Goal: Task Accomplishment & Management: Manage account settings

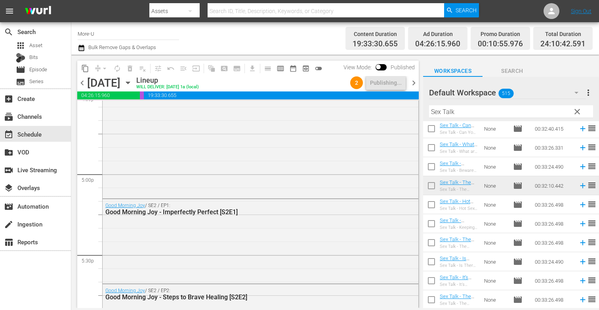
scroll to position [2415, 0]
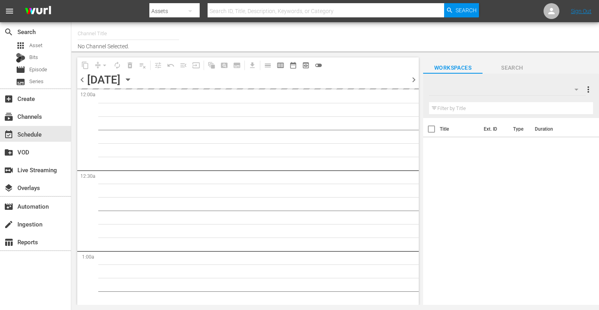
type input "More-U (881)"
click at [180, 28] on div "Channel Title No Channel Selected." at bounding box center [218, 36] width 281 height 25
type input "More-U (881)"
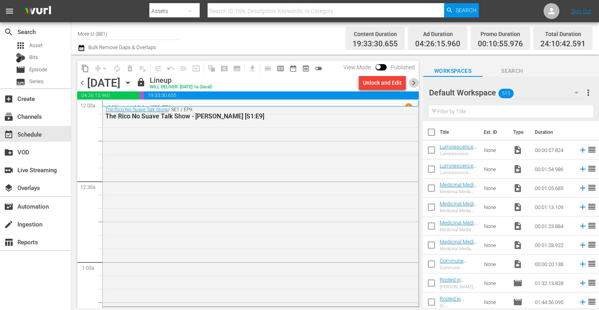
click at [417, 81] on span "chevron_right" at bounding box center [414, 83] width 10 height 10
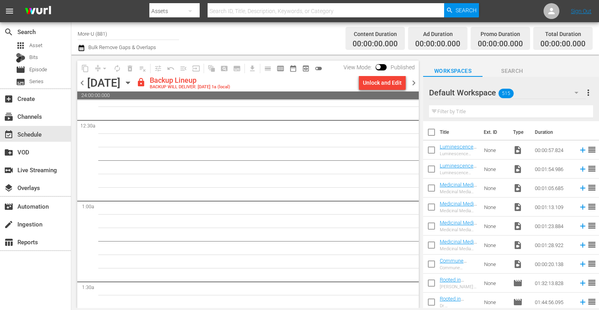
scroll to position [94, 0]
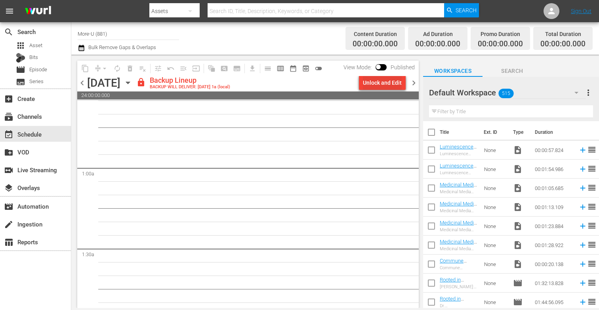
click at [397, 80] on div "Unlock and Edit" at bounding box center [382, 83] width 39 height 14
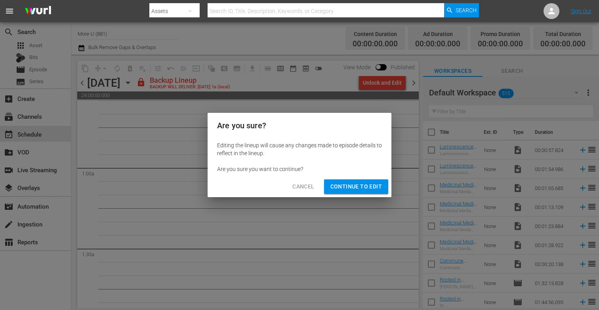
click at [370, 190] on span "Continue to Edit" at bounding box center [357, 187] width 52 height 10
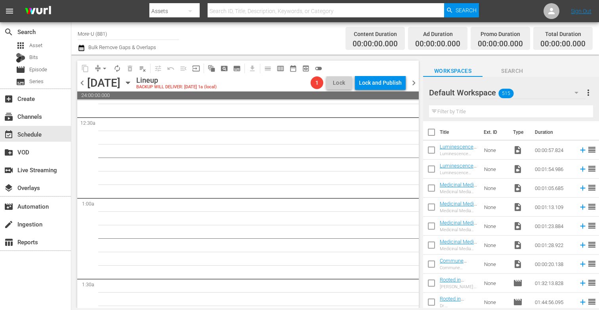
scroll to position [0, 0]
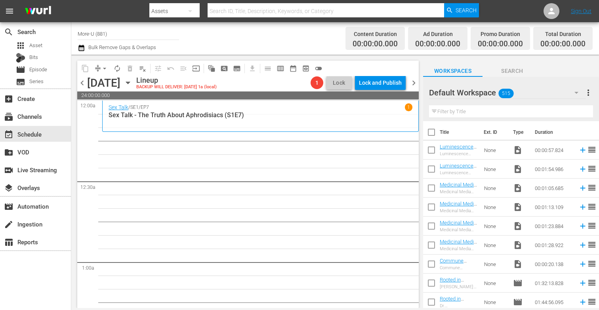
click at [503, 109] on input "text" at bounding box center [511, 111] width 164 height 13
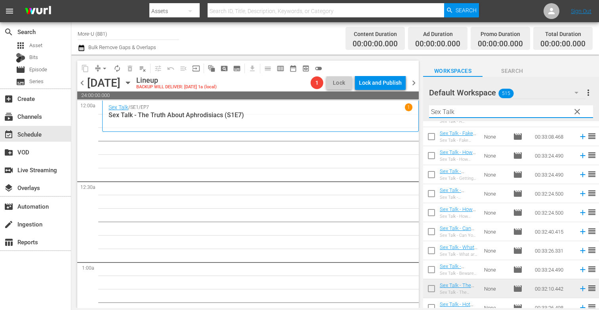
scroll to position [307, 0]
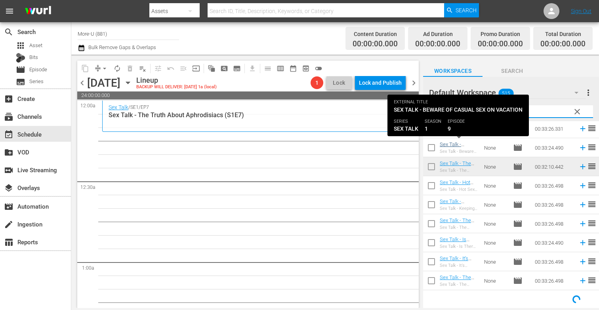
type input "Sex Talk"
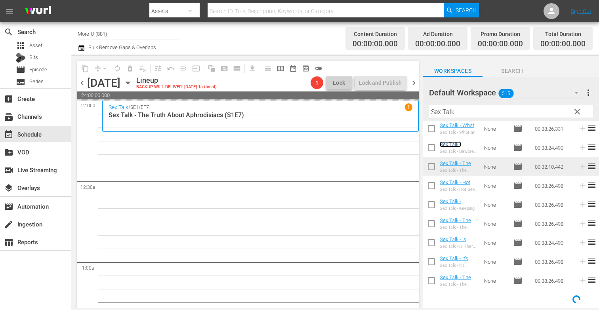
scroll to position [288, 0]
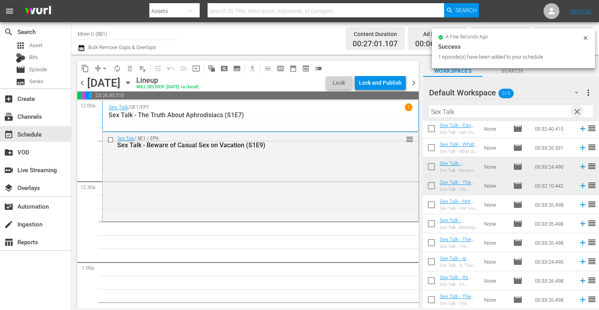
click at [580, 112] on span "clear" at bounding box center [578, 112] width 10 height 10
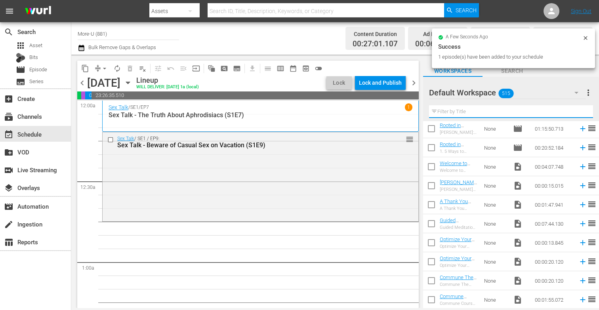
click at [491, 111] on input "text" at bounding box center [511, 111] width 164 height 13
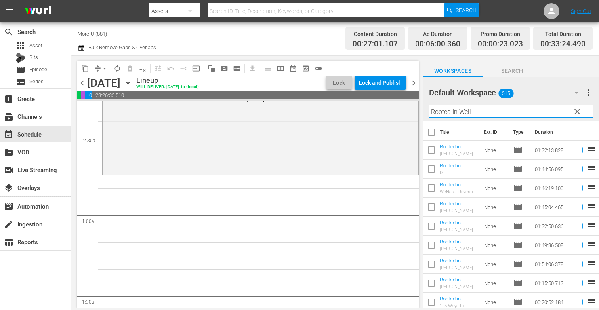
scroll to position [40, 0]
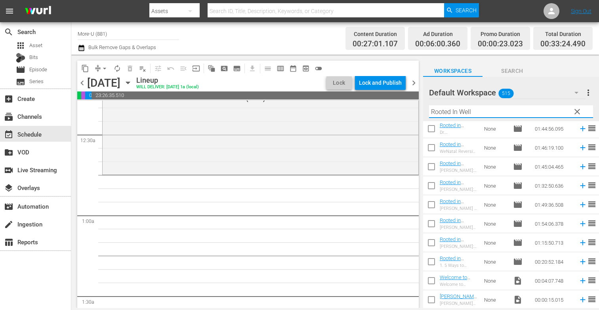
type input "Rooted In Well"
click at [132, 79] on icon "button" at bounding box center [128, 82] width 9 height 9
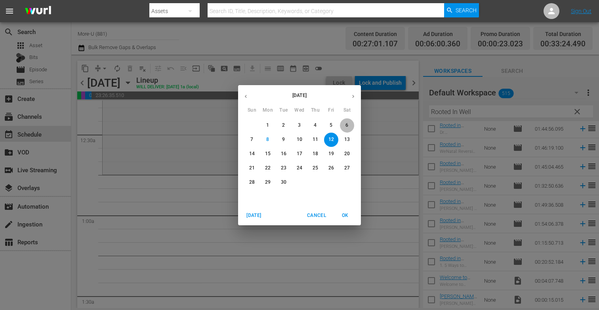
click at [347, 124] on p "6" at bounding box center [347, 125] width 3 height 7
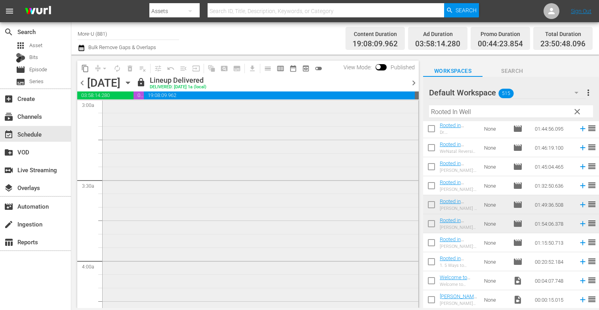
scroll to position [485, 0]
click at [412, 81] on span "chevron_right" at bounding box center [414, 83] width 10 height 10
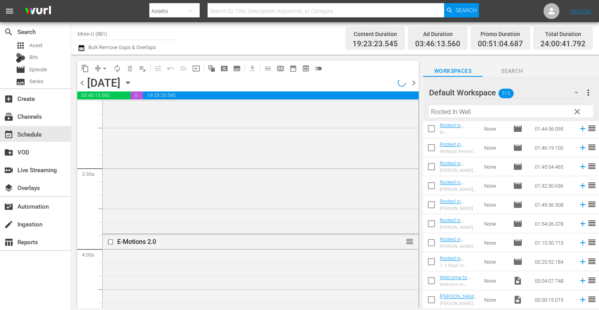
scroll to position [458, 0]
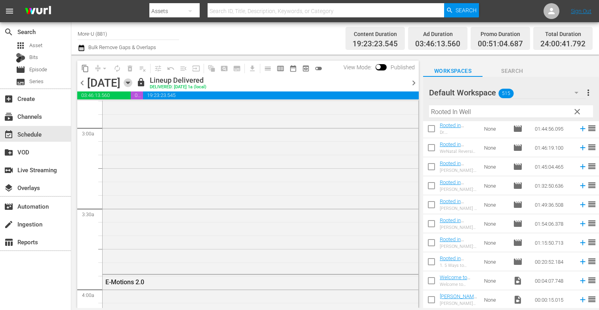
click at [132, 82] on icon "button" at bounding box center [128, 82] width 9 height 9
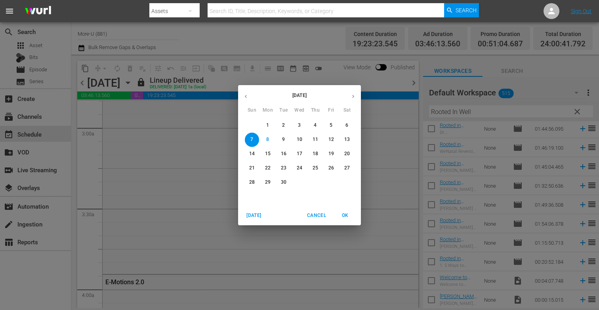
click at [338, 140] on span "12" at bounding box center [331, 139] width 14 height 7
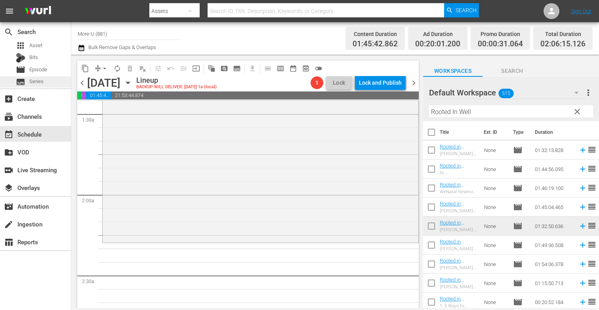
click at [59, 81] on div "subtitles Series" at bounding box center [35, 82] width 71 height 11
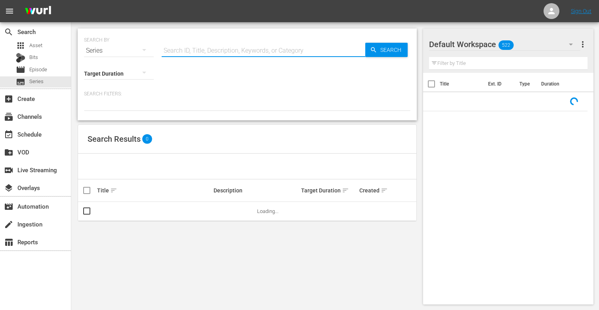
click at [180, 55] on input "text" at bounding box center [264, 50] width 204 height 19
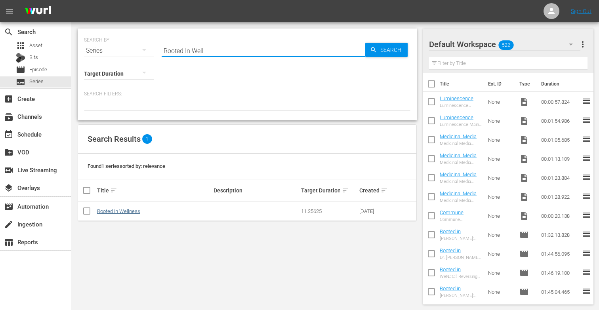
type input "Rooted In Well"
click at [118, 211] on link "Rooted In Wellness" at bounding box center [118, 212] width 43 height 6
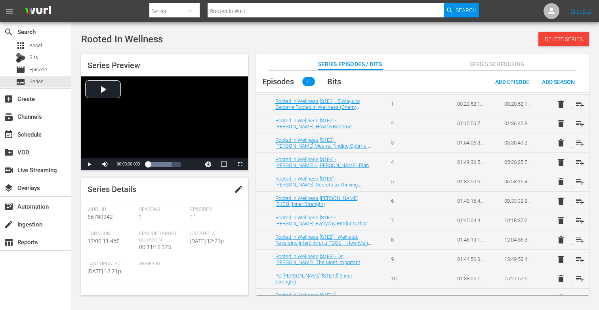
scroll to position [48, 0]
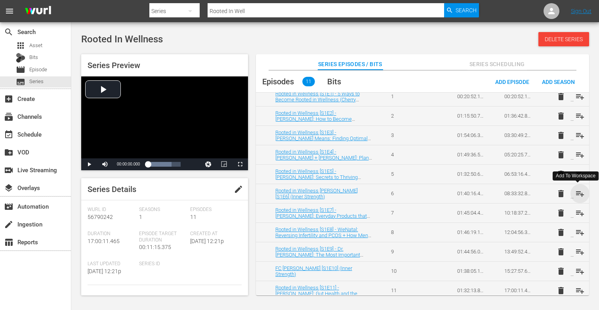
click at [579, 195] on span "playlist_add" at bounding box center [581, 194] width 10 height 10
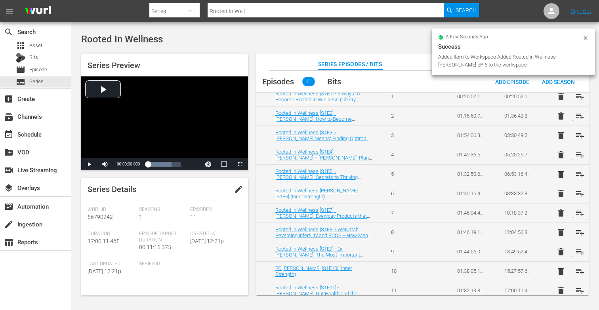
scroll to position [53, 0]
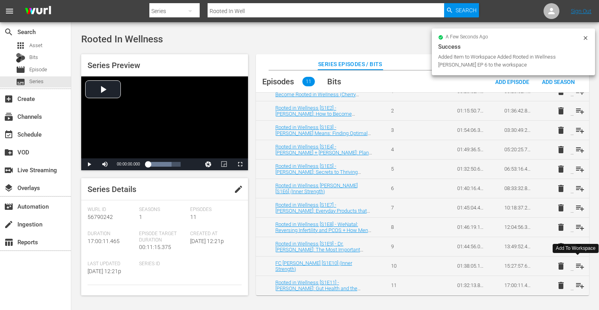
click at [577, 263] on span "playlist_add" at bounding box center [581, 267] width 10 height 10
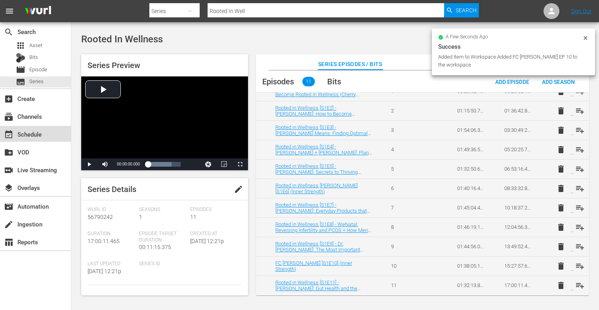
click at [27, 137] on div "event_available Schedule" at bounding box center [22, 133] width 44 height 7
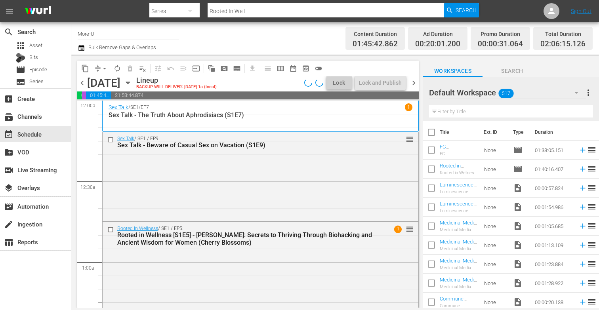
click at [459, 111] on input "text" at bounding box center [511, 111] width 164 height 13
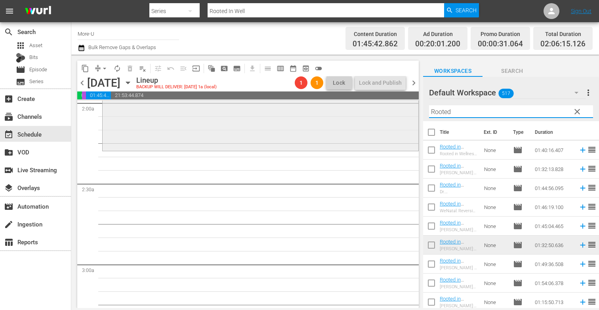
scroll to position [318, 0]
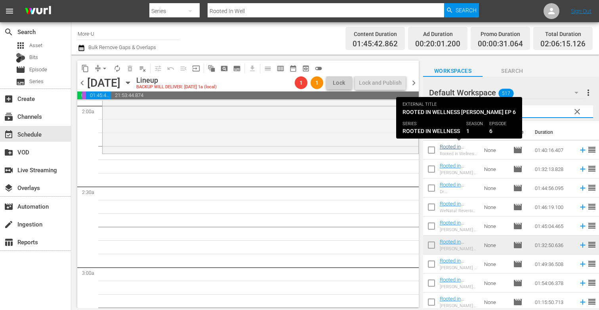
type input "Rooted"
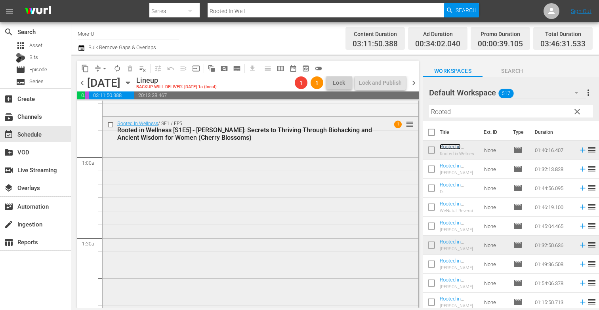
scroll to position [99, 0]
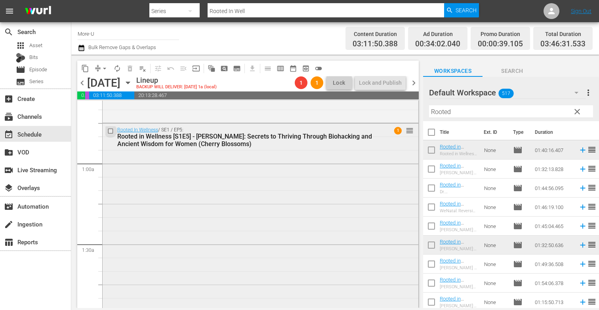
click at [111, 129] on input "checkbox" at bounding box center [111, 131] width 8 height 7
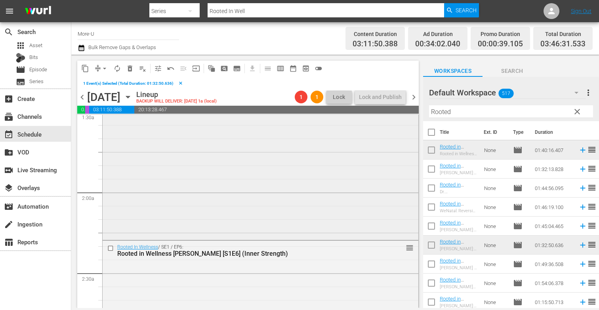
scroll to position [253, 0]
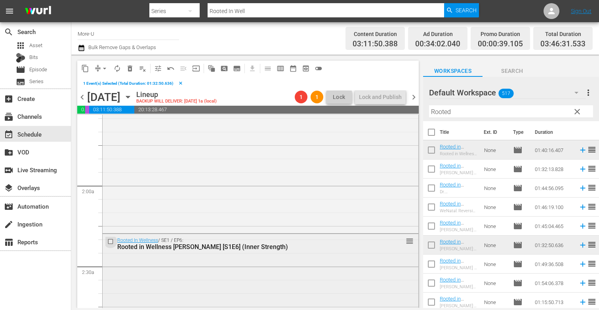
click at [112, 239] on input "checkbox" at bounding box center [111, 242] width 8 height 7
click at [134, 71] on span "delete_forever_outlined" at bounding box center [130, 69] width 8 height 8
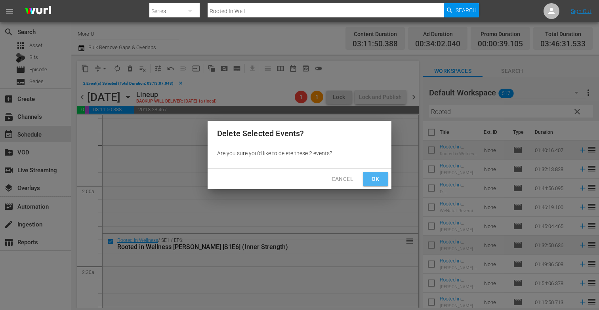
click at [368, 177] on button "Ok" at bounding box center [375, 179] width 25 height 15
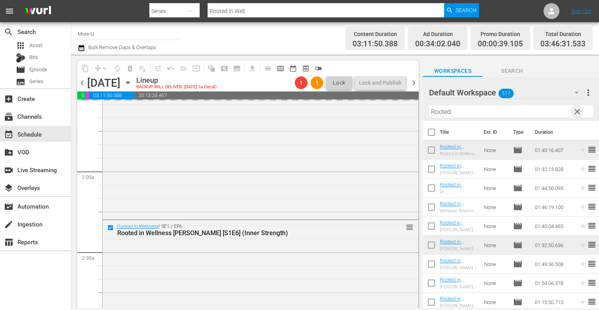
click at [574, 115] on span "clear" at bounding box center [578, 112] width 10 height 10
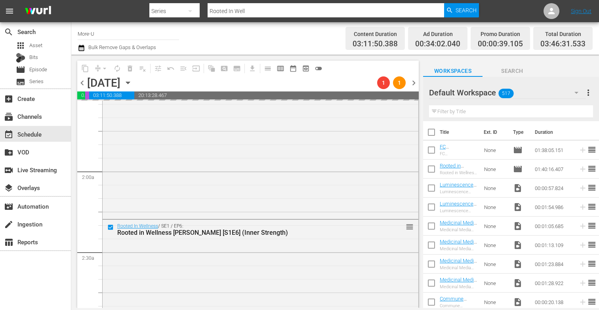
click at [519, 106] on input "text" at bounding box center [511, 111] width 164 height 13
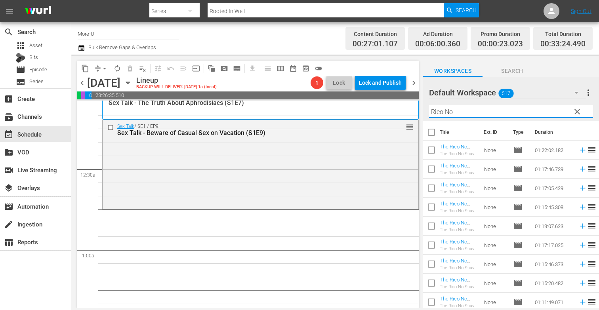
scroll to position [21, 0]
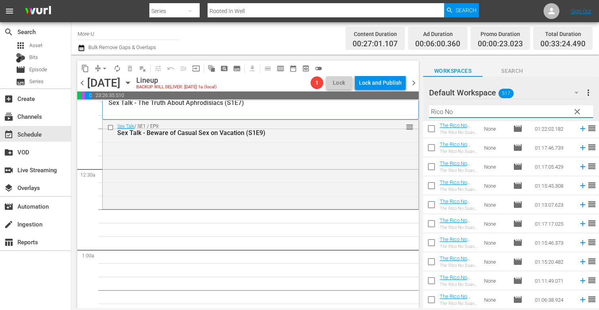
type input "Rico No"
click at [85, 86] on span "chevron_left" at bounding box center [82, 83] width 10 height 10
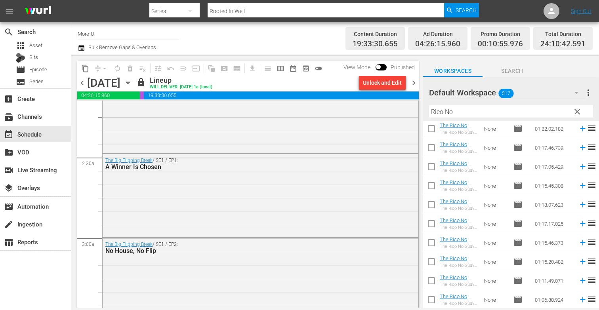
scroll to position [346, 0]
click at [412, 82] on span "chevron_right" at bounding box center [414, 83] width 10 height 10
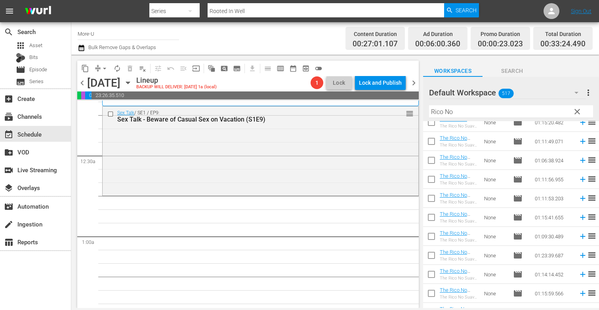
scroll to position [160, 0]
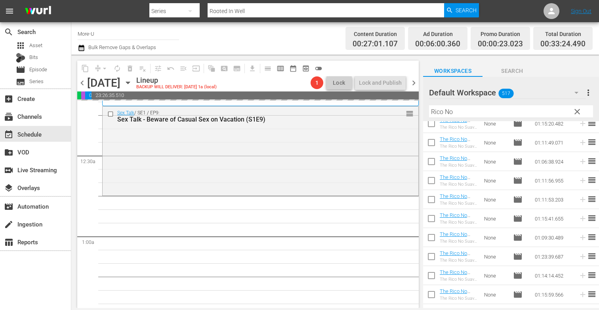
drag, startPoint x: 359, startPoint y: 199, endPoint x: 353, endPoint y: 201, distance: 6.2
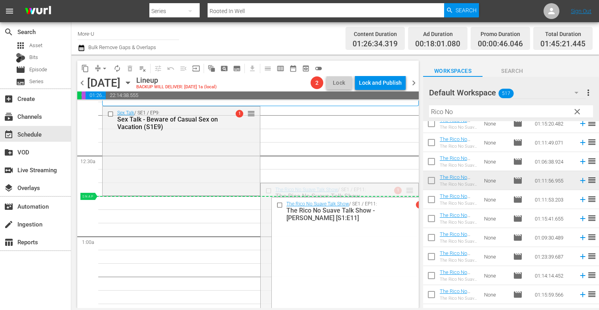
drag, startPoint x: 408, startPoint y: 189, endPoint x: 348, endPoint y: 207, distance: 63.0
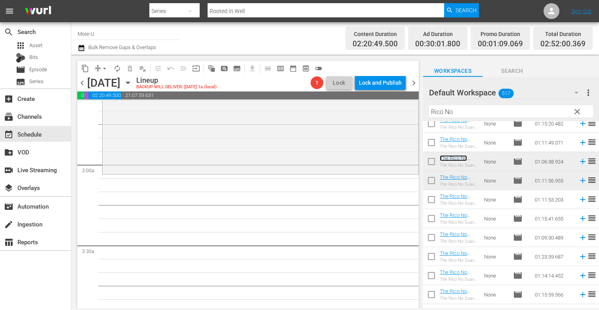
scroll to position [423, 0]
click at [580, 111] on span "clear" at bounding box center [578, 112] width 10 height 10
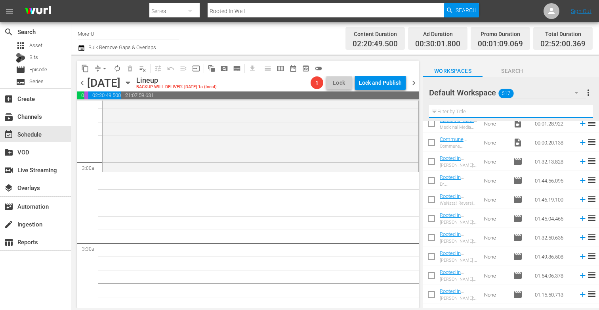
click at [472, 111] on input "text" at bounding box center [511, 111] width 164 height 13
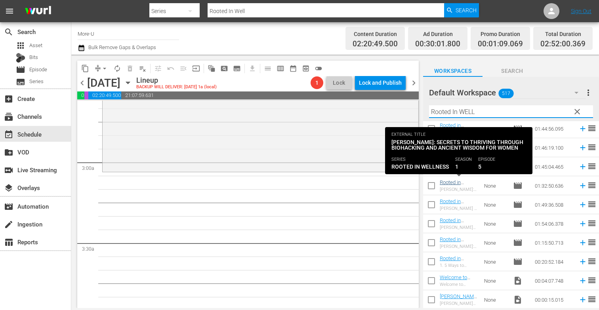
type input "Rooted In WELL"
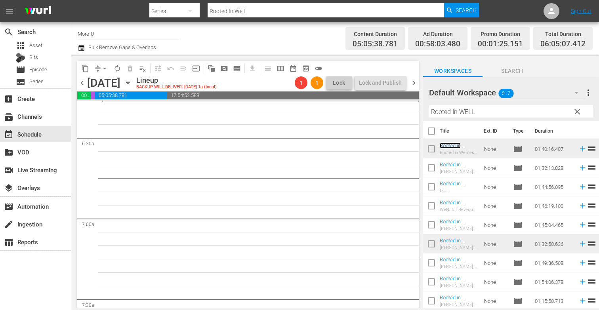
scroll to position [1030, 0]
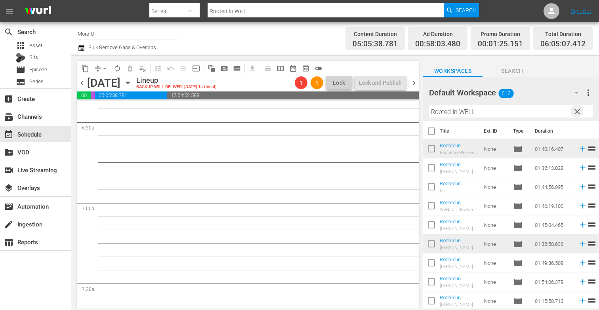
click at [580, 112] on span "clear" at bounding box center [578, 112] width 10 height 10
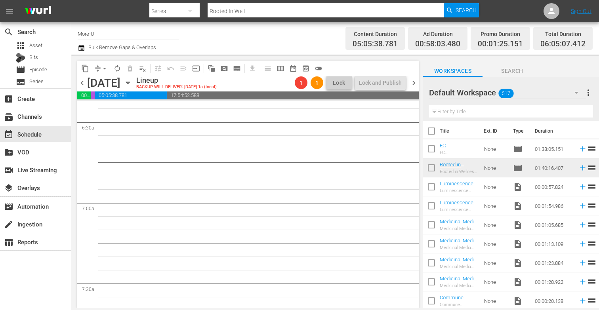
click at [519, 111] on input "text" at bounding box center [511, 111] width 164 height 13
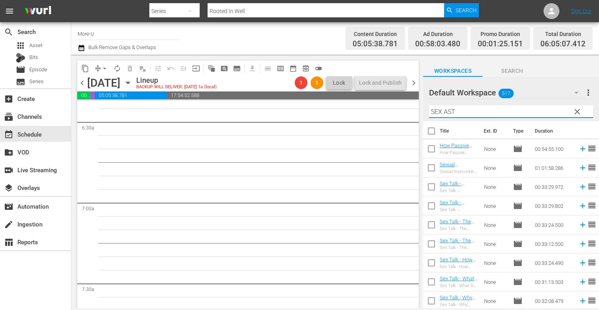
scroll to position [0, 0]
type input "S"
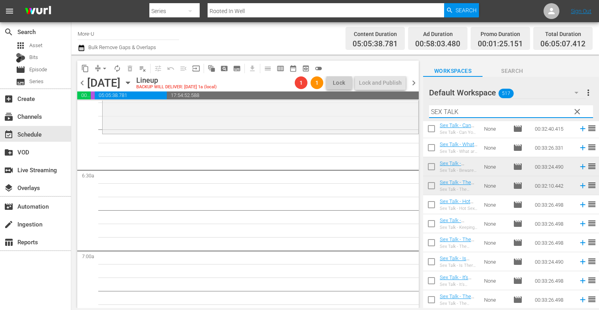
scroll to position [985, 0]
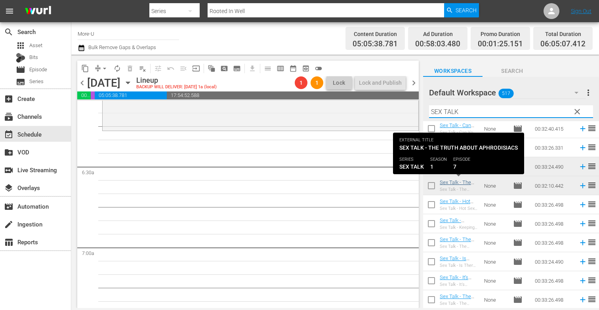
type input "SEX TALK"
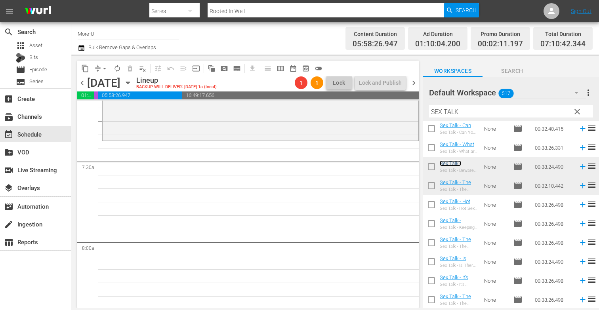
scroll to position [1121, 0]
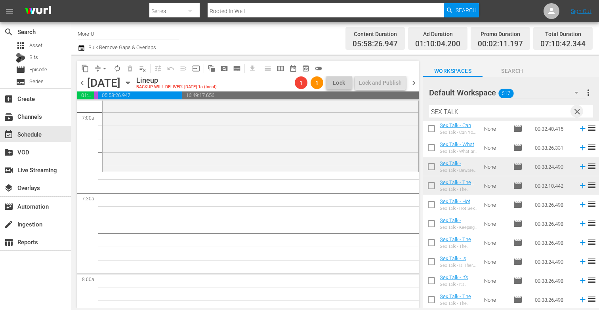
click at [574, 111] on span "clear" at bounding box center [578, 112] width 10 height 10
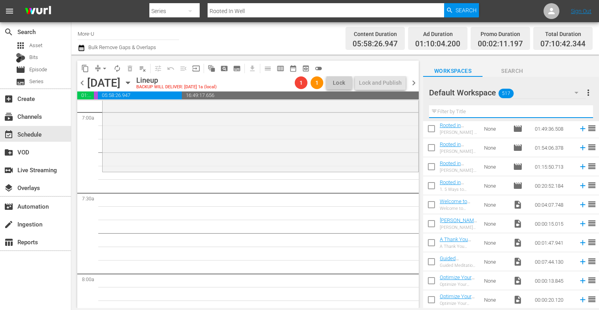
click at [503, 117] on input "text" at bounding box center [511, 111] width 164 height 13
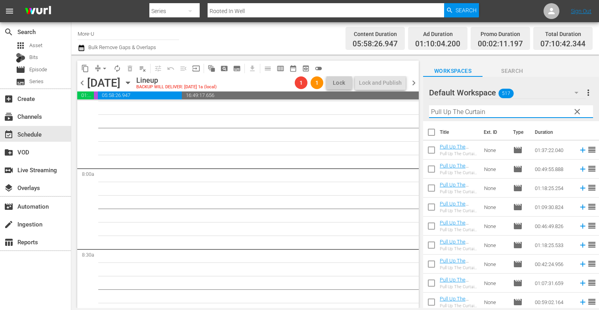
scroll to position [2, 0]
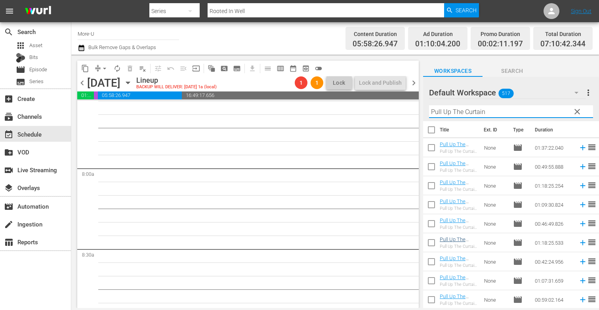
type input "Pull Up The Curtain"
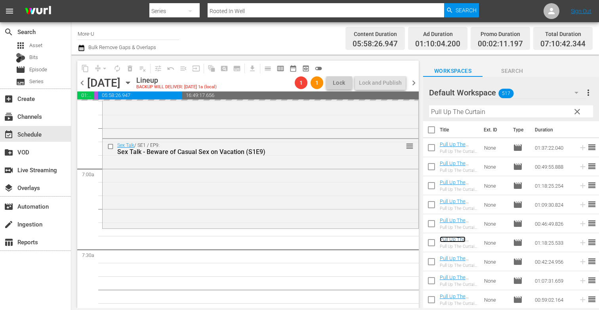
scroll to position [1070, 0]
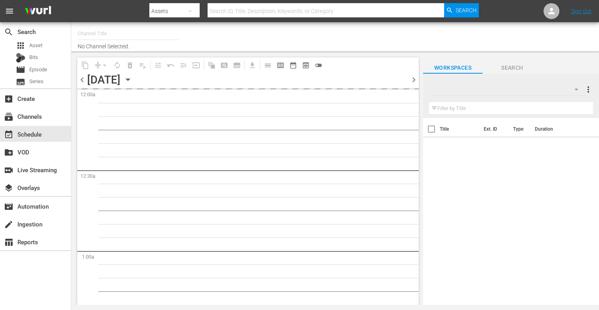
type input "More-U (881)"
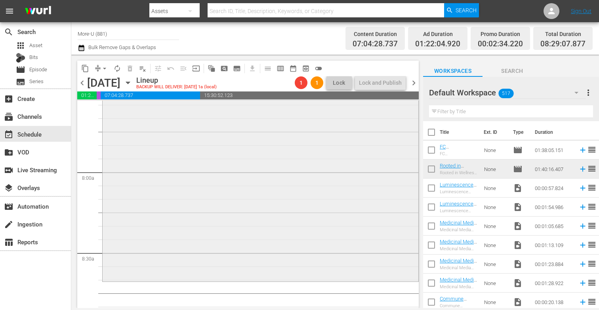
scroll to position [1228, 0]
click at [444, 111] on input "text" at bounding box center [511, 111] width 164 height 13
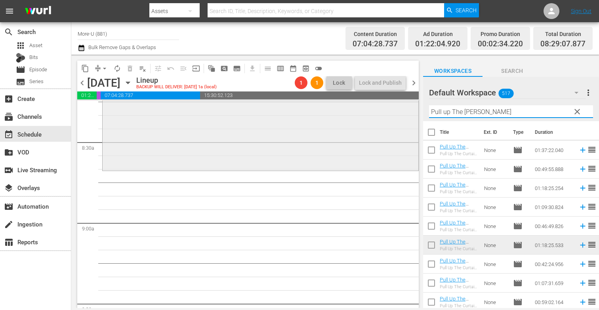
scroll to position [1337, 0]
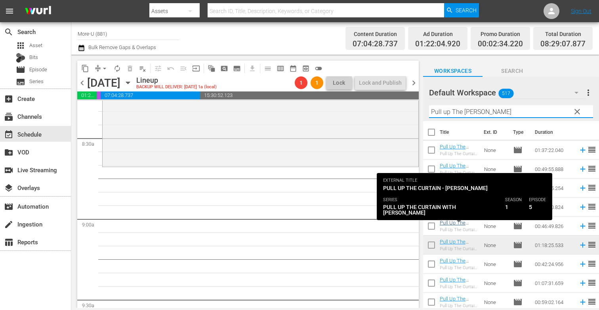
type input "Pull up The [PERSON_NAME]"
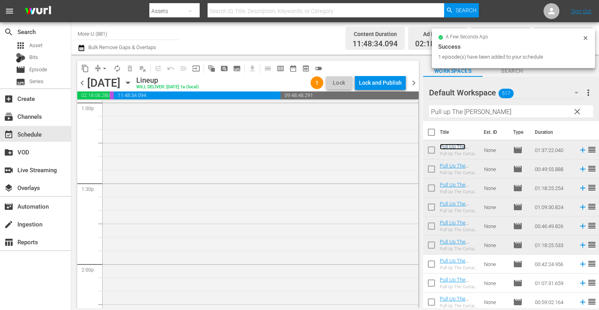
scroll to position [2096, 0]
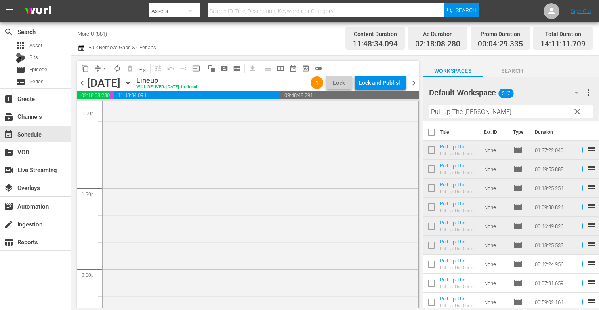
click at [83, 84] on span "chevron_left" at bounding box center [82, 83] width 10 height 10
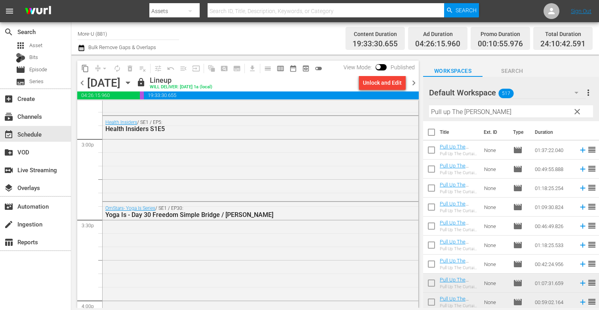
scroll to position [2392, 0]
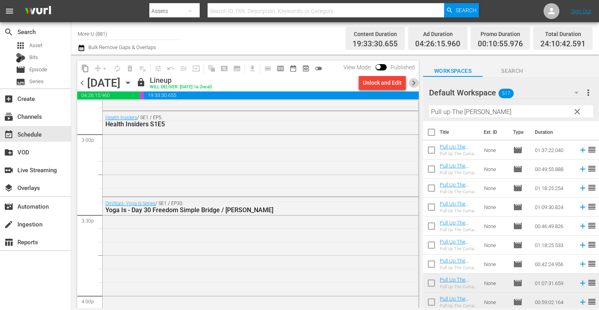
click at [413, 83] on span "chevron_right" at bounding box center [414, 83] width 10 height 10
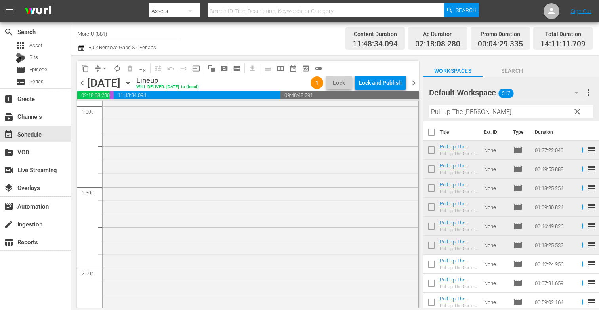
scroll to position [2098, 0]
click at [578, 111] on span "clear" at bounding box center [578, 112] width 10 height 10
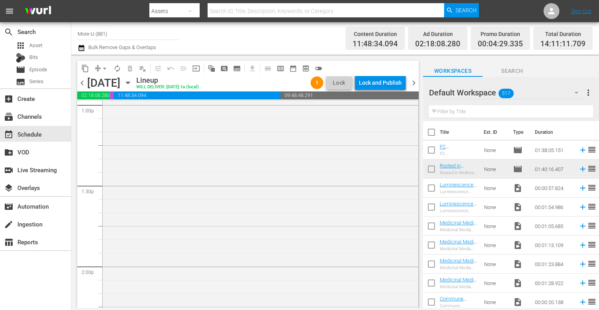
click at [530, 116] on input "text" at bounding box center [511, 111] width 164 height 13
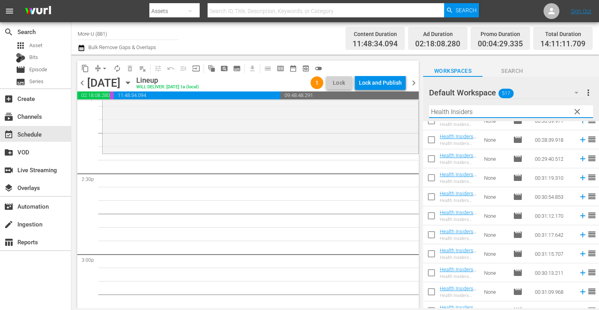
scroll to position [973, 0]
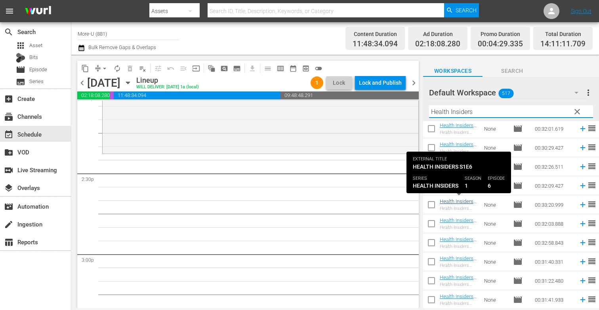
type input "Health Insiders"
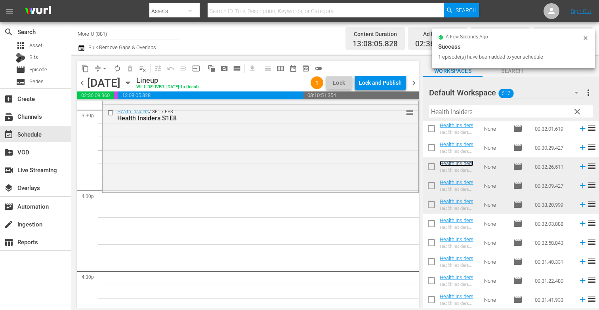
scroll to position [2498, 0]
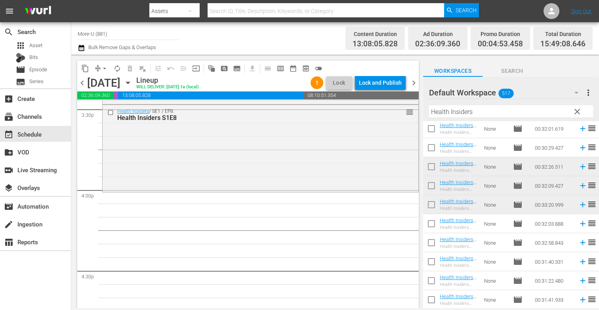
click at [578, 115] on span "clear" at bounding box center [578, 112] width 10 height 10
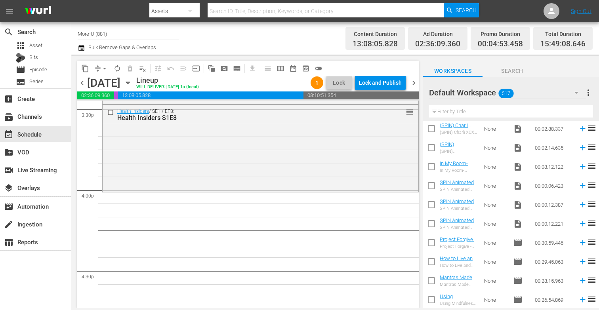
click at [495, 111] on input "text" at bounding box center [511, 111] width 164 height 13
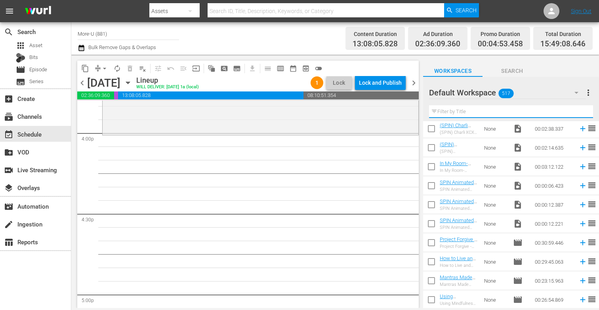
scroll to position [2551, 0]
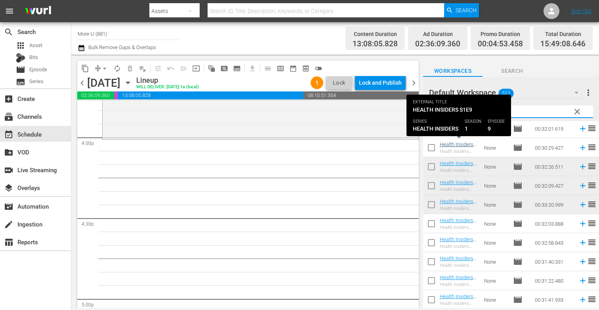
type input "Health Insiders"
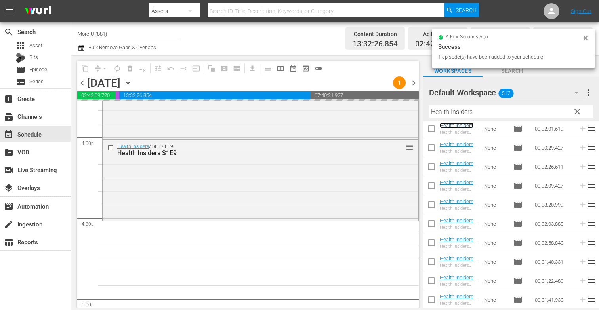
scroll to position [2607, 0]
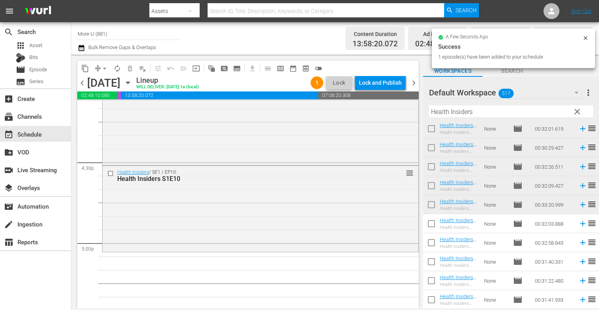
click at [576, 109] on span "clear" at bounding box center [578, 112] width 10 height 10
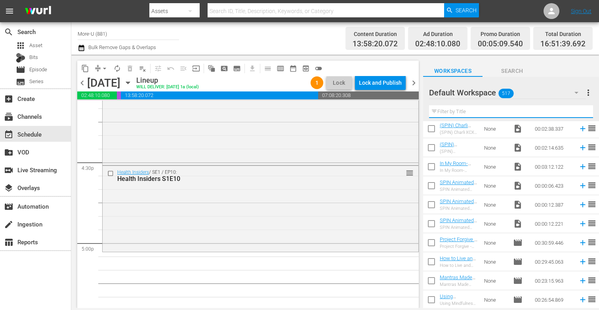
click at [545, 110] on input "text" at bounding box center [511, 111] width 164 height 13
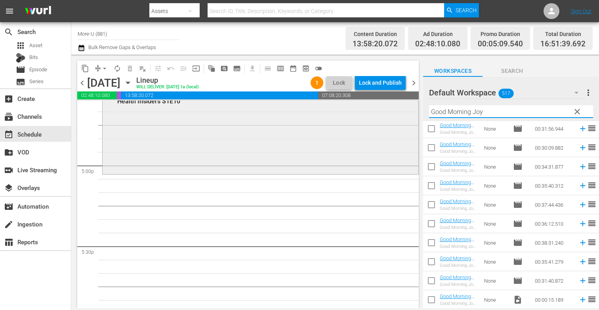
scroll to position [2687, 0]
type input "Good Morning Joy"
click at [86, 83] on span "chevron_left" at bounding box center [82, 83] width 10 height 10
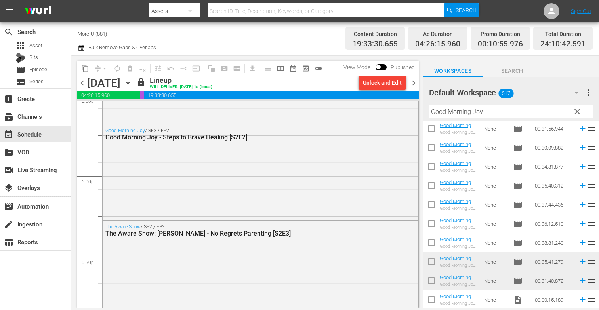
scroll to position [2840, 0]
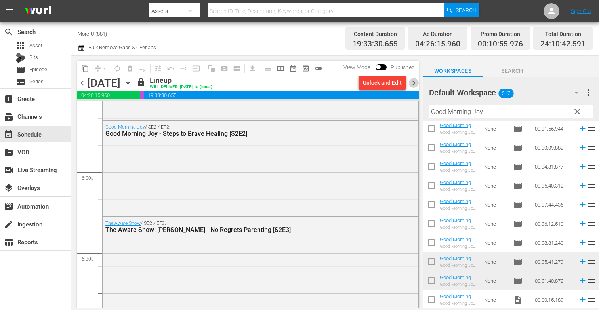
click at [412, 80] on span "chevron_right" at bounding box center [414, 83] width 10 height 10
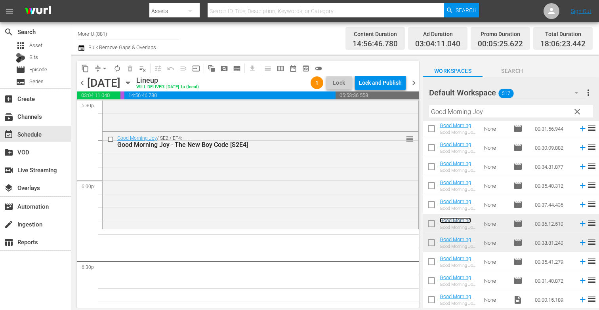
scroll to position [2826, 0]
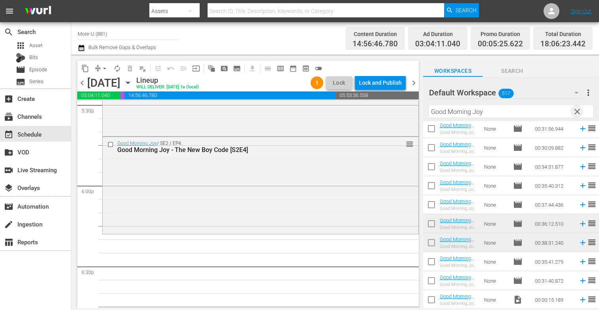
click at [579, 112] on span "clear" at bounding box center [578, 112] width 10 height 10
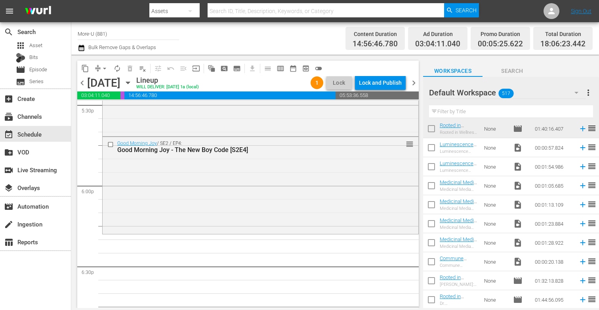
click at [521, 111] on input "text" at bounding box center [511, 111] width 164 height 13
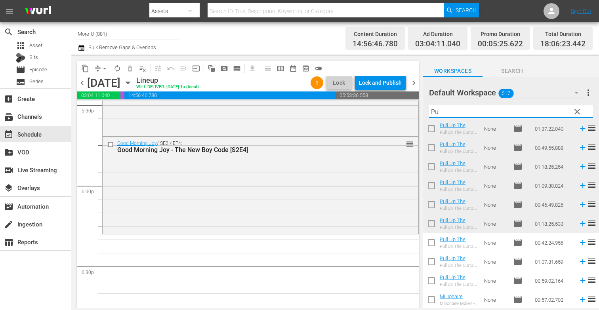
type input "P"
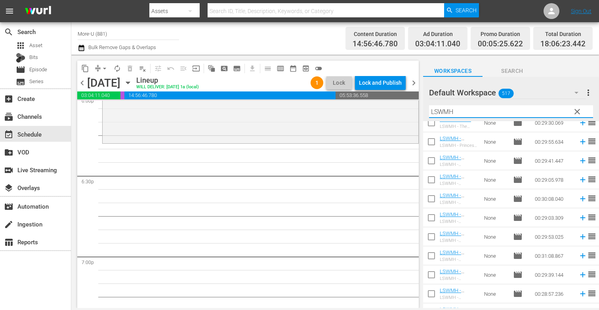
scroll to position [402, 0]
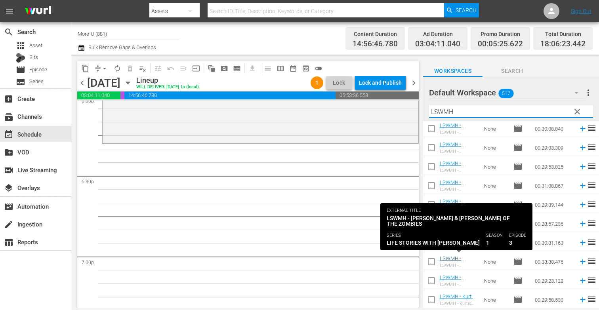
type input "LSWMH"
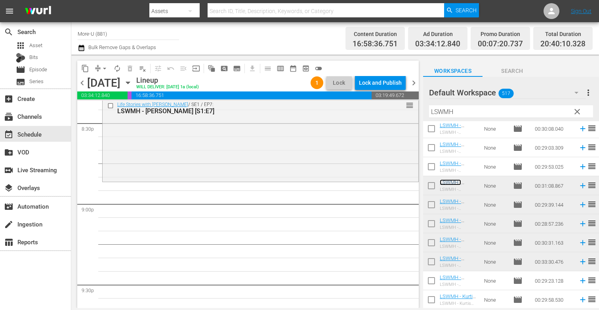
scroll to position [3275, 0]
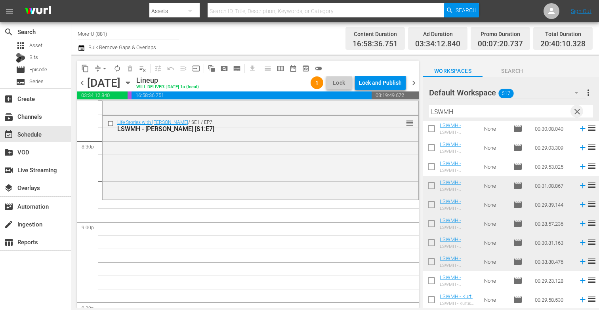
click at [578, 112] on span "clear" at bounding box center [578, 112] width 10 height 10
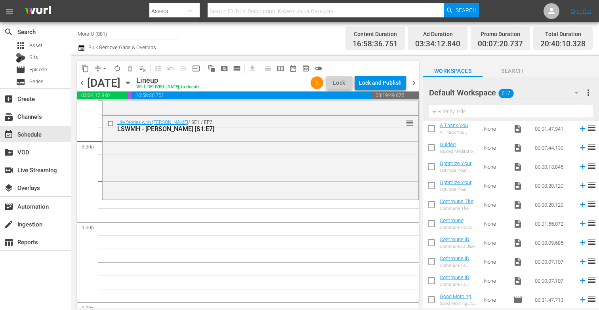
click at [520, 115] on input "text" at bounding box center [511, 111] width 164 height 13
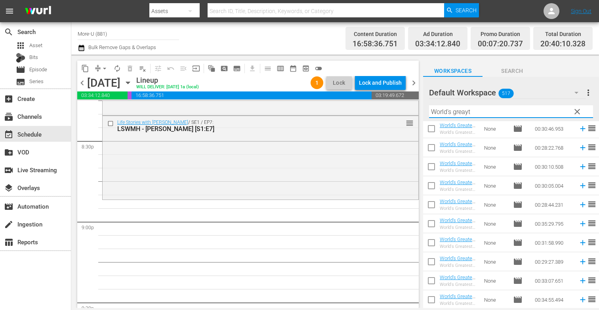
scroll to position [0, 0]
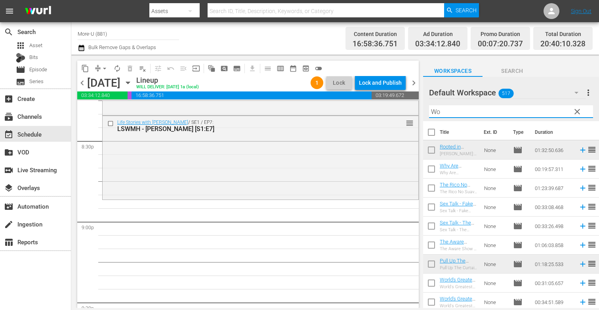
type input "W"
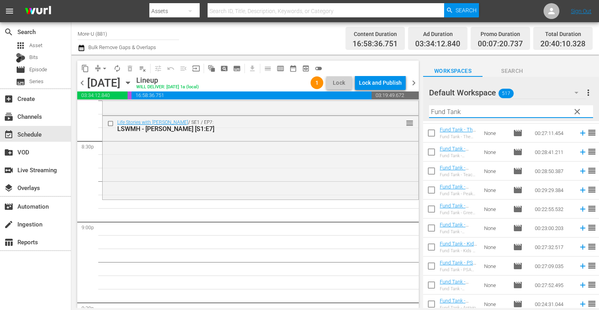
scroll to position [117, 0]
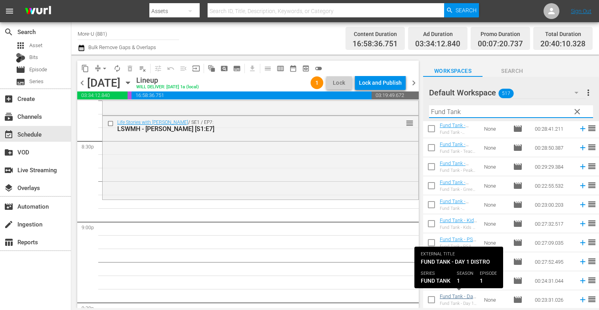
type input "Fund Tank"
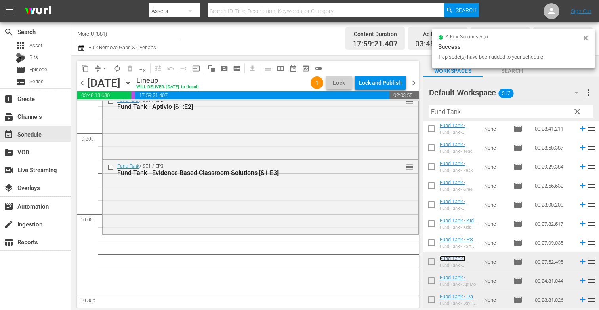
scroll to position [3454, 0]
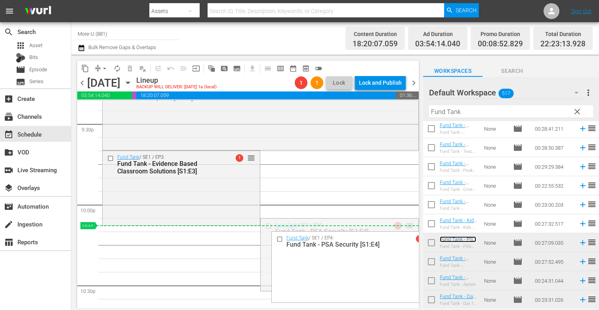
drag, startPoint x: 463, startPoint y: 239, endPoint x: 367, endPoint y: 229, distance: 96.1
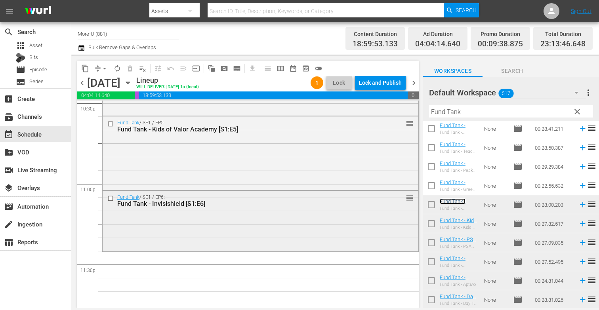
scroll to position [3648, 0]
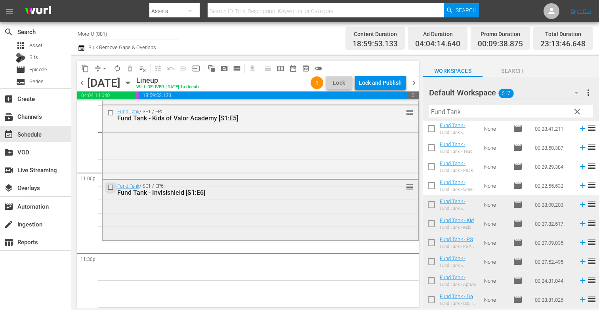
click at [111, 190] on input "checkbox" at bounding box center [111, 187] width 8 height 7
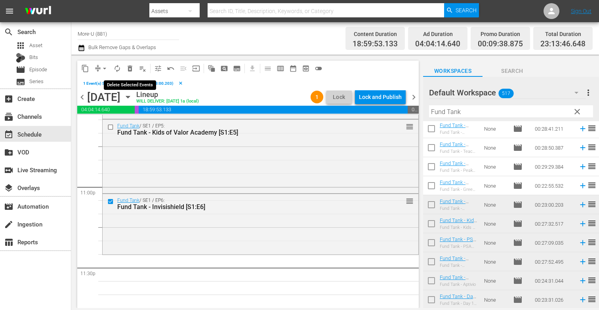
click at [129, 66] on span "delete_forever_outlined" at bounding box center [130, 69] width 8 height 8
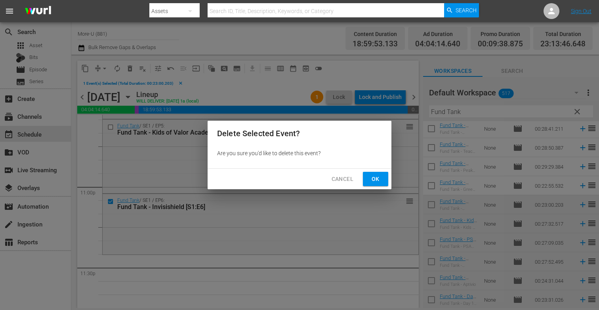
click at [385, 182] on button "Ok" at bounding box center [375, 179] width 25 height 15
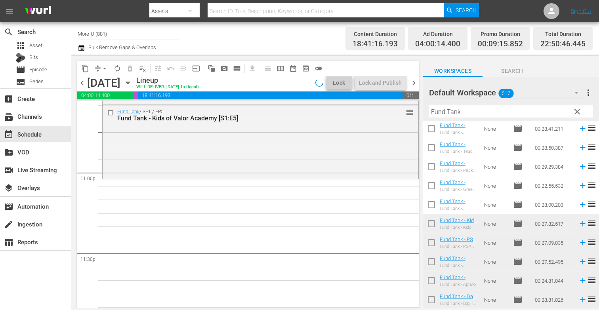
scroll to position [3674, 0]
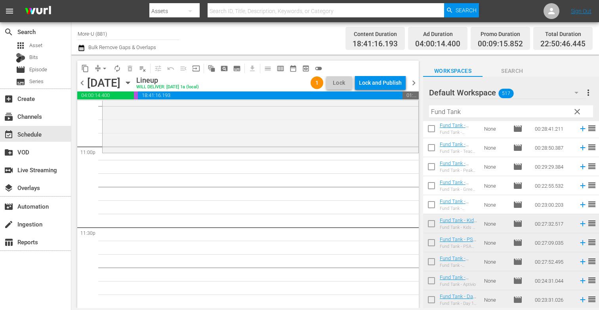
click at [578, 109] on span "clear" at bounding box center [578, 112] width 10 height 10
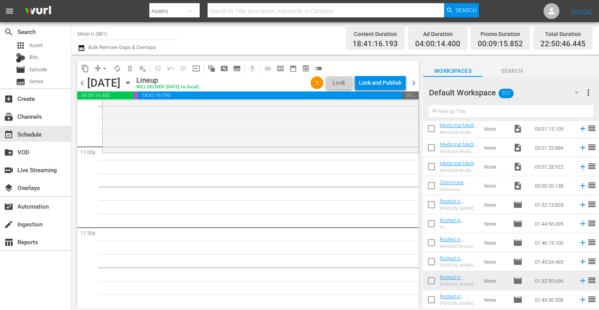
click at [496, 103] on div "Filter by Title" at bounding box center [511, 111] width 164 height 19
click at [495, 108] on input "text" at bounding box center [511, 111] width 164 height 13
paste input "How To Live Each Day To The Fullest With Dr. Marilyn Joyce - The Inspiration Sh…"
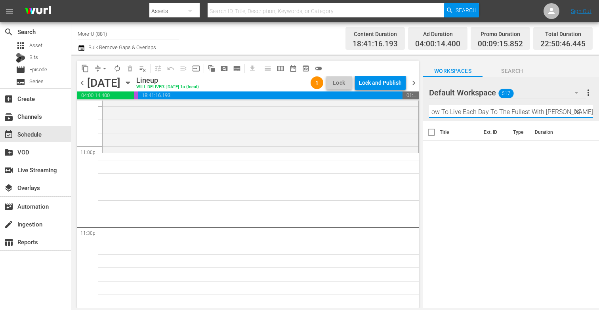
scroll to position [0, 4]
type input "How To Live Each Day To The Fullest With [PERSON_NAME]"
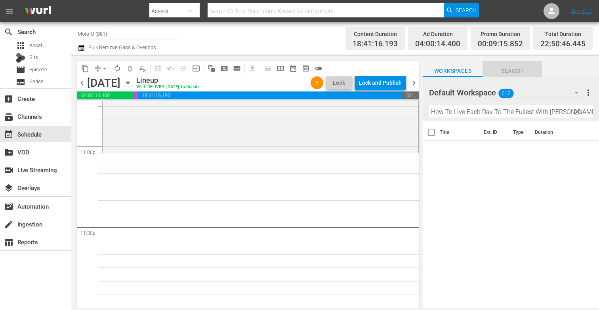
click at [512, 72] on span "Search" at bounding box center [512, 71] width 59 height 10
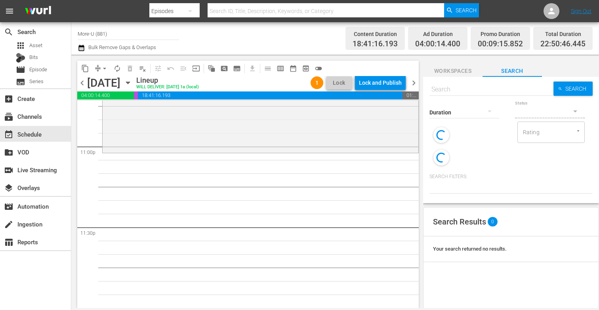
click at [476, 88] on input "text" at bounding box center [492, 89] width 124 height 19
paste input "How To Live Each Day To The Fullest With Dr. Marilyn Joyce - The Inspiration Sh…"
type input "How To Live Each Day To The Fullest With Dr. Marilyn Joyce - The Inspiration Sh…"
paste input "How To Live Each Day To The Fullest With Dr. Marilyn Joyce - The Inspiration Sh…"
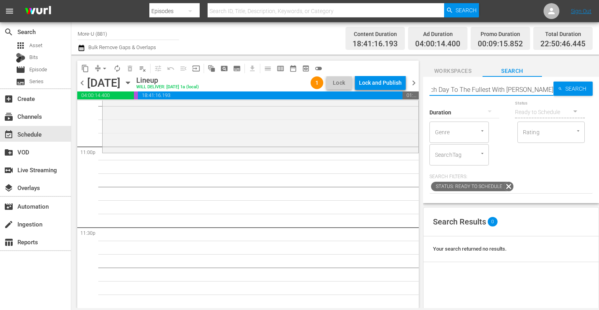
scroll to position [0, 42]
type input "How To Live Each Day To The Fullest With [PERSON_NAME]"
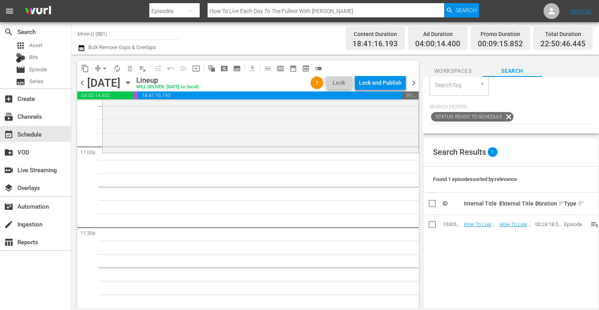
scroll to position [0, 0]
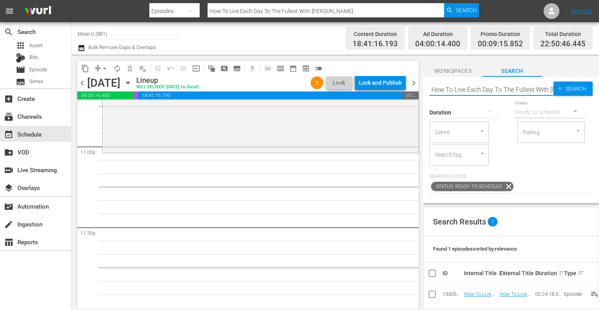
click at [551, 84] on input "How To Live Each Day To The Fullest With [PERSON_NAME]" at bounding box center [492, 89] width 124 height 19
click at [551, 90] on input "How To Live Each Day To The Fullest With [PERSON_NAME]" at bounding box center [492, 89] width 124 height 19
type input "Dr. Marilyn Joyce"
type input "D"
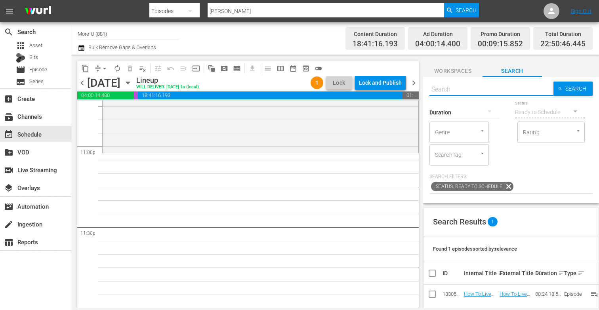
paste input "Project Forgive - Dr. Shawne Duperon - The Inspiration Show"
type input "Project Forgive - Dr. Shawne Duperon - The Inspiration Show"
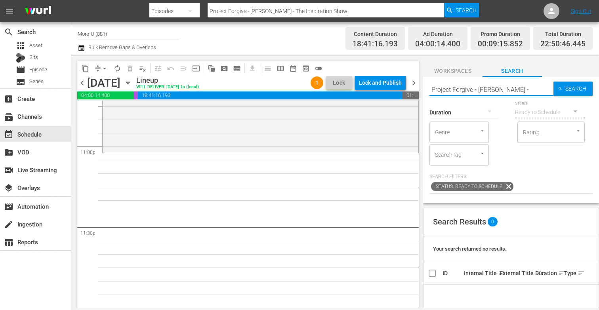
type input "Project Forgive - [PERSON_NAME]"
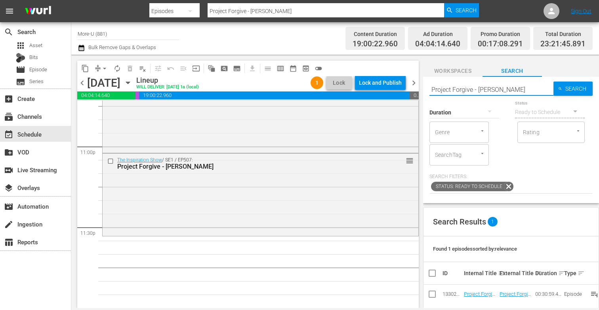
click at [540, 87] on input "Project Forgive - [PERSON_NAME]" at bounding box center [492, 89] width 124 height 19
type input "P"
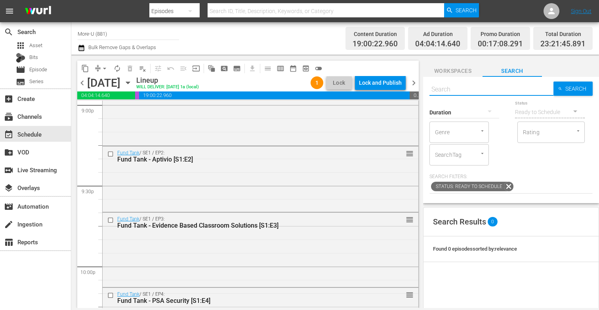
click at [455, 73] on span "Workspaces" at bounding box center [452, 71] width 59 height 10
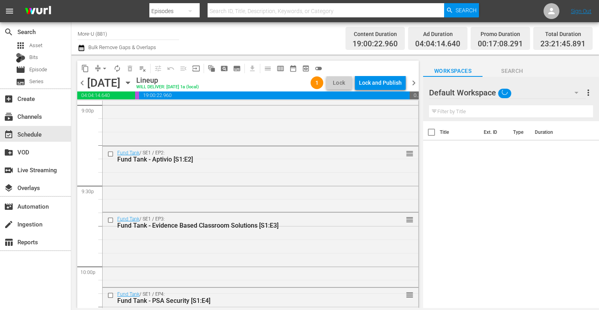
click at [445, 108] on input "text" at bounding box center [511, 111] width 164 height 13
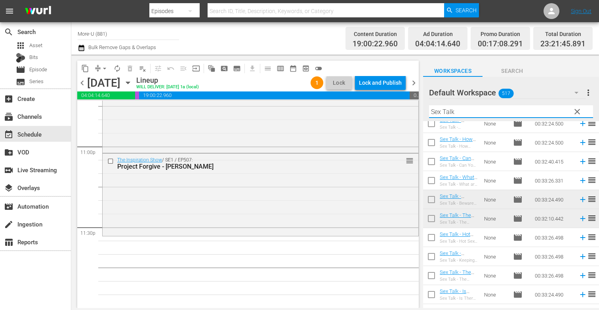
scroll to position [252, 0]
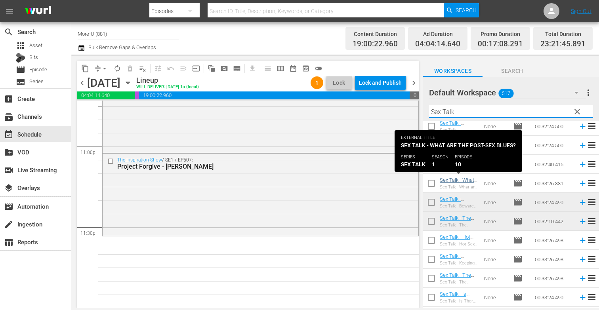
type input "Sex Talk"
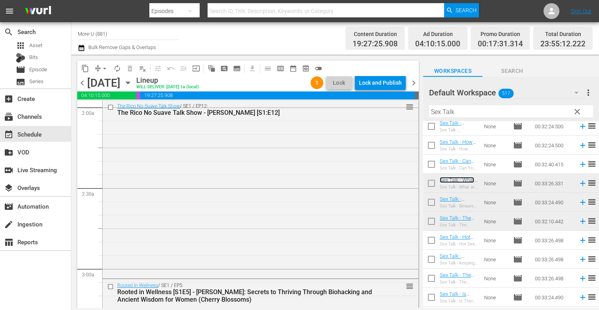
scroll to position [0, 0]
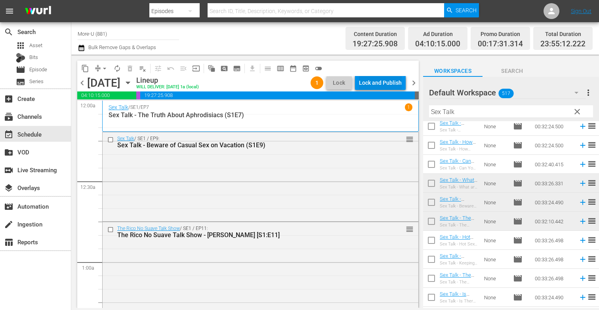
click at [381, 85] on div "Lock and Publish" at bounding box center [380, 83] width 43 height 14
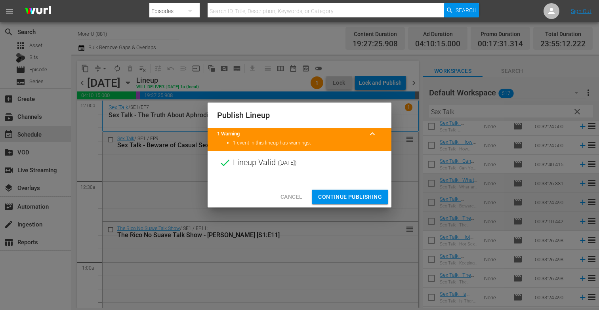
click at [345, 201] on span "Continue Publishing" at bounding box center [350, 197] width 64 height 10
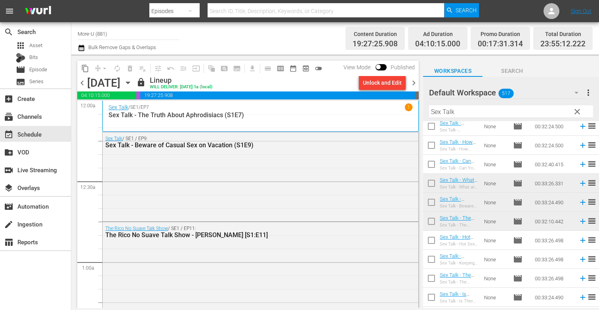
drag, startPoint x: 264, startPoint y: 17, endPoint x: 511, endPoint y: 40, distance: 248.0
click at [511, 40] on div "menu Search By Episodes Search ID, Title, Description, Keywords, or Category Se…" at bounding box center [299, 154] width 599 height 308
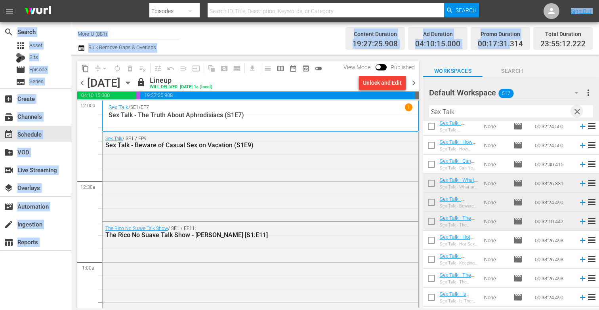
click at [575, 115] on span "clear" at bounding box center [578, 112] width 10 height 10
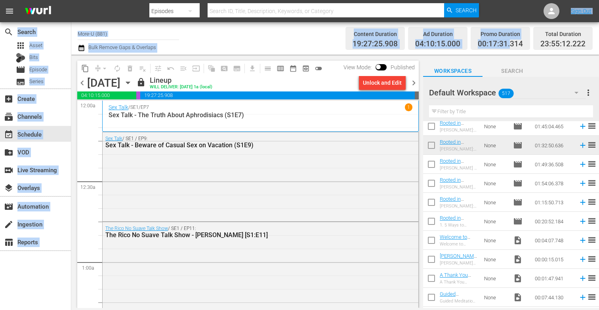
click at [296, 44] on div "Channel Title More-U (881) Bulk Remove Gaps & Overlaps" at bounding box center [210, 38] width 265 height 29
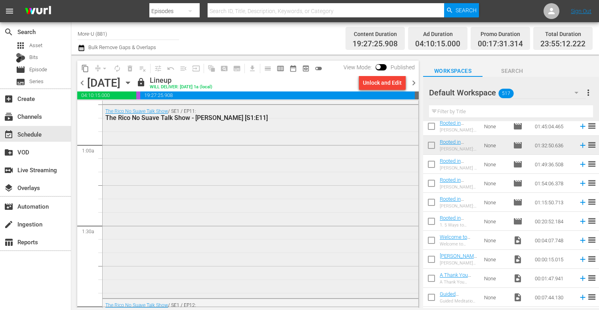
scroll to position [118, 0]
click at [412, 81] on span "chevron_right" at bounding box center [414, 83] width 10 height 10
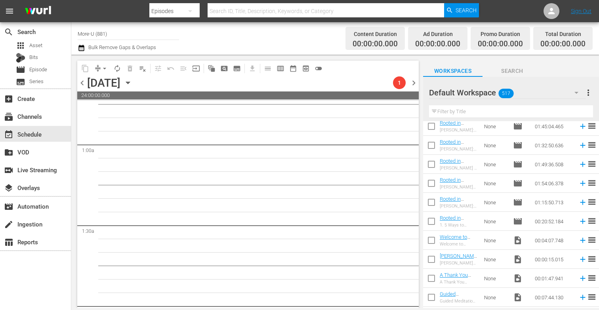
scroll to position [104, 0]
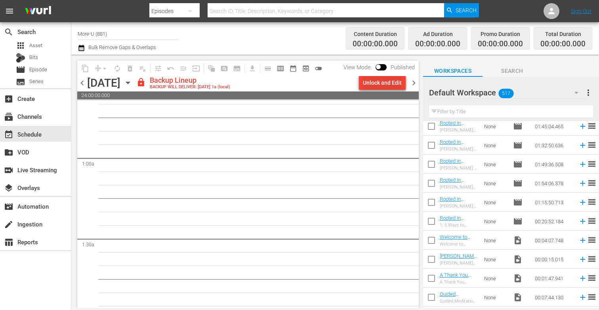
click at [384, 77] on div "Unlock and Edit" at bounding box center [382, 83] width 39 height 14
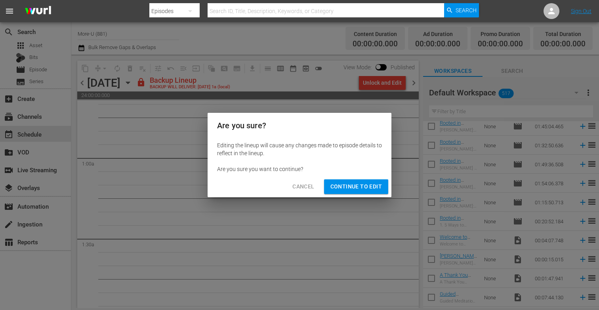
click at [372, 196] on div "Cancel Continue to Edit" at bounding box center [300, 186] width 184 height 21
click at [371, 193] on button "Continue to Edit" at bounding box center [356, 187] width 64 height 15
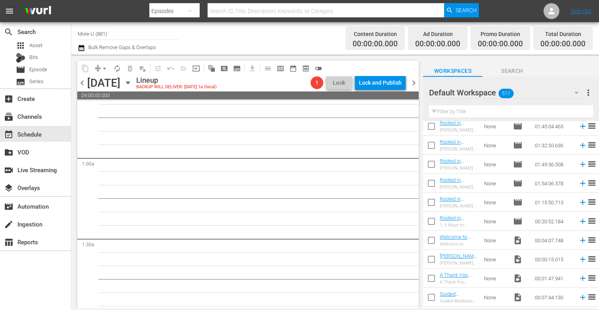
scroll to position [0, 0]
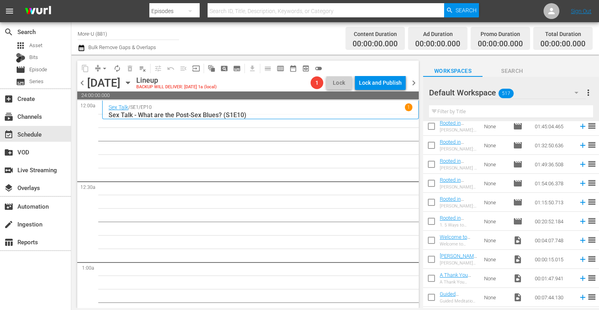
click at [478, 117] on input "text" at bounding box center [511, 111] width 164 height 13
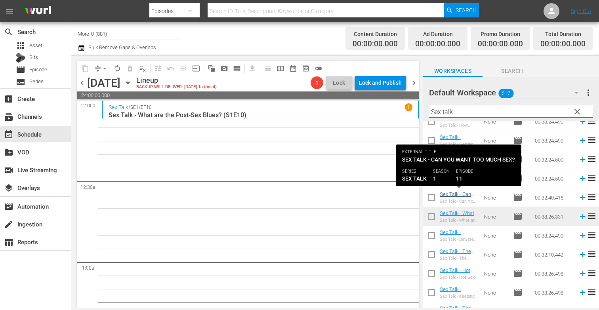
type input "Sex talk"
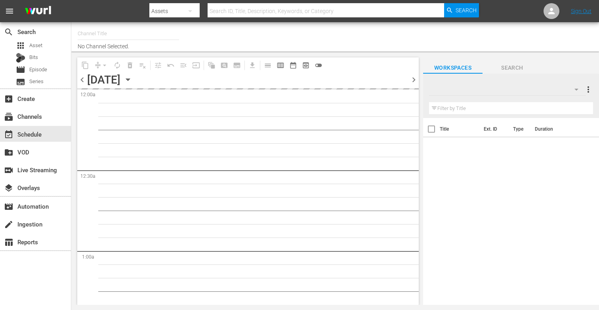
type input "More-U (881)"
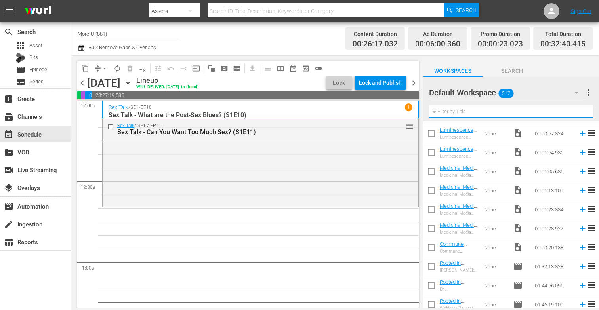
click at [496, 114] on input "text" at bounding box center [511, 111] width 164 height 13
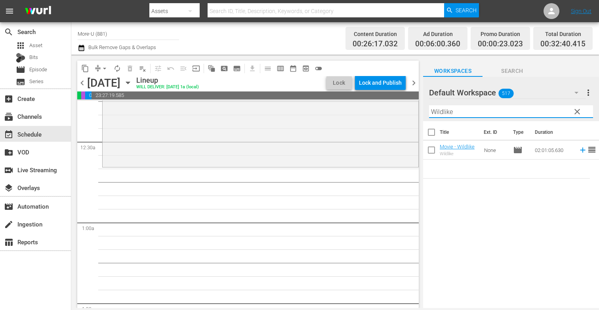
scroll to position [50, 0]
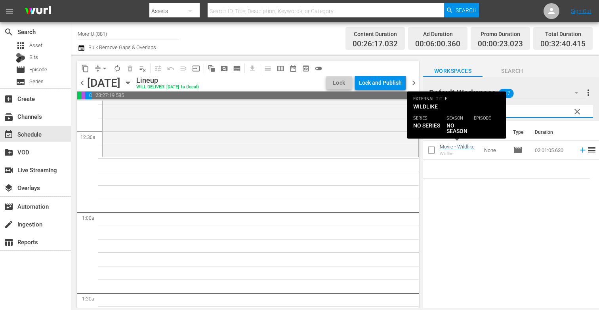
type input "Wildlike"
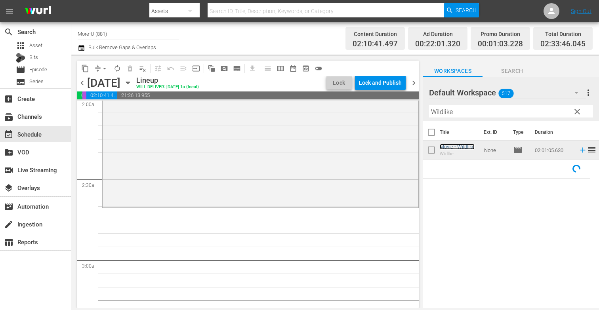
scroll to position [333, 0]
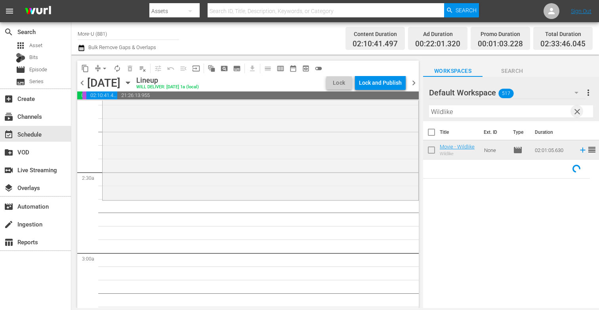
click at [577, 113] on span "clear" at bounding box center [578, 112] width 10 height 10
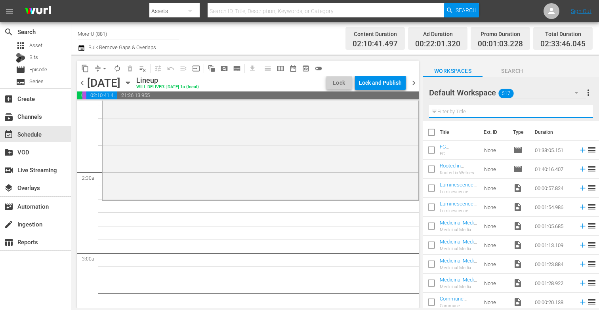
click at [475, 115] on input "text" at bounding box center [511, 111] width 164 height 13
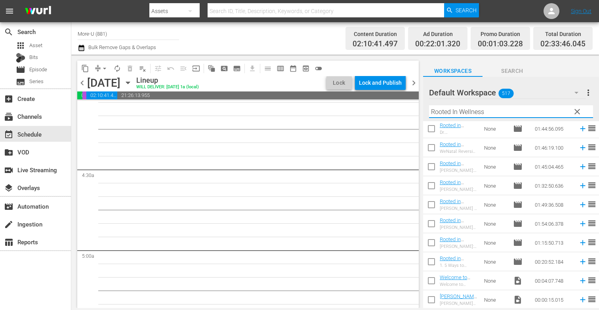
scroll to position [59, 0]
type input "Rooted In Wellness"
click at [82, 84] on span "chevron_left" at bounding box center [82, 83] width 10 height 10
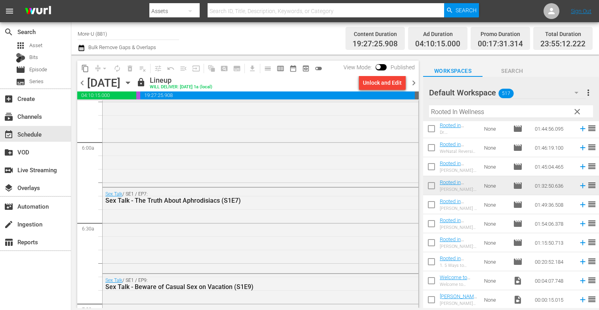
scroll to position [931, 0]
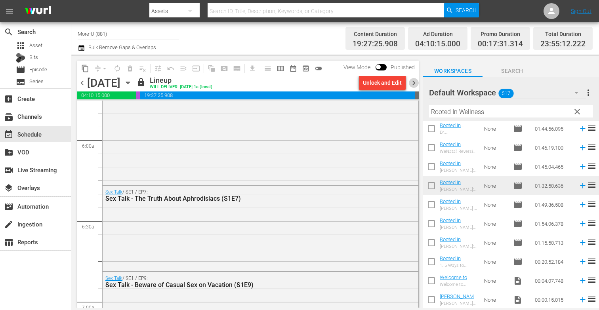
click at [413, 82] on span "chevron_right" at bounding box center [414, 83] width 10 height 10
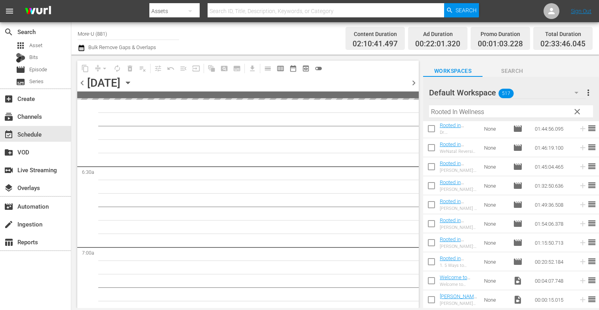
scroll to position [971, 0]
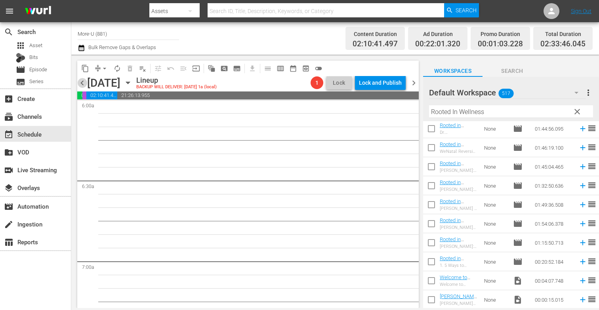
click at [80, 84] on span "chevron_left" at bounding box center [82, 83] width 10 height 10
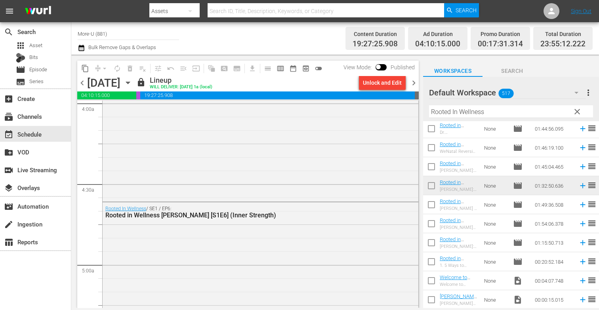
scroll to position [647, 0]
click at [411, 80] on span "chevron_right" at bounding box center [414, 83] width 10 height 10
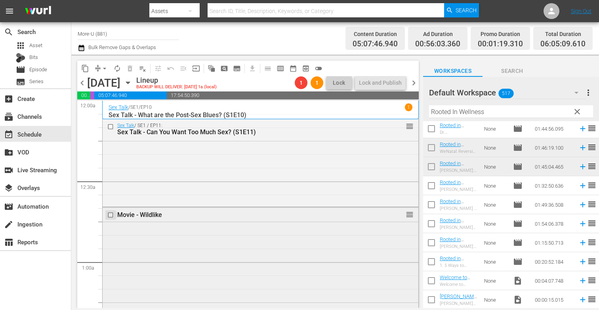
click at [113, 214] on input "checkbox" at bounding box center [111, 215] width 8 height 7
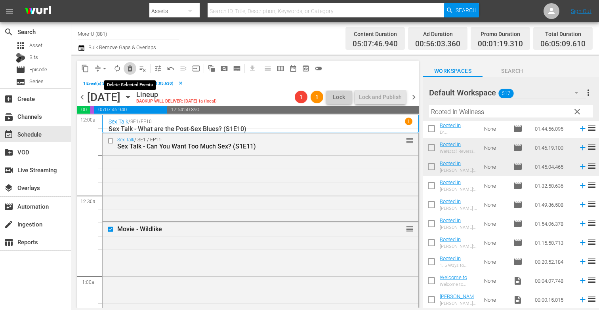
click at [134, 65] on button "delete_forever_outlined" at bounding box center [130, 68] width 13 height 13
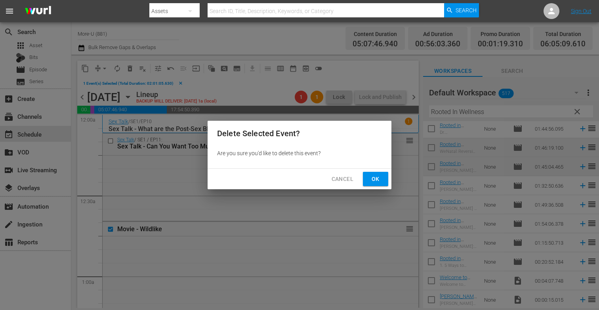
click at [383, 178] on button "Ok" at bounding box center [375, 179] width 25 height 15
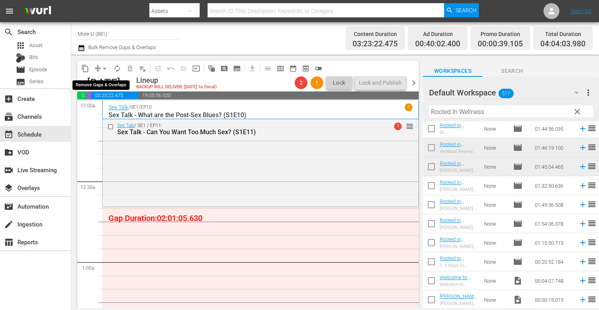
click at [107, 71] on span "arrow_drop_down" at bounding box center [105, 69] width 8 height 8
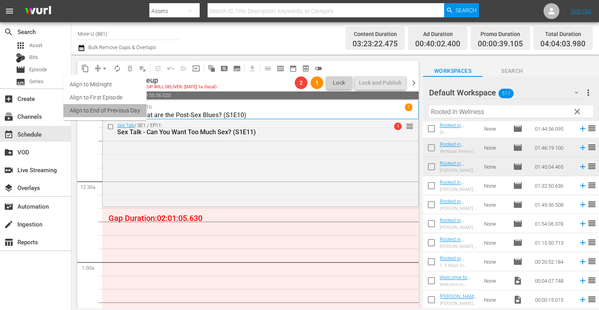
click at [134, 108] on li "Align to End of Previous Day" at bounding box center [104, 110] width 83 height 13
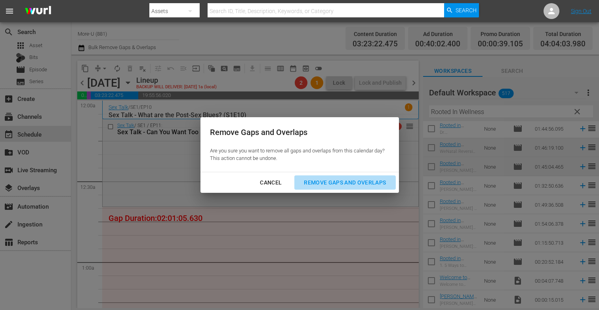
click at [339, 182] on div "Remove Gaps and Overlaps" at bounding box center [345, 183] width 95 height 10
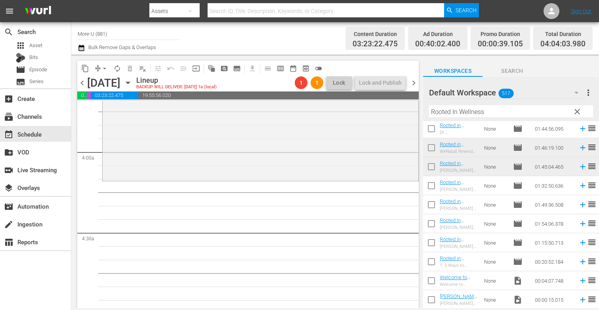
scroll to position [594, 0]
click at [578, 110] on span "clear" at bounding box center [578, 112] width 10 height 10
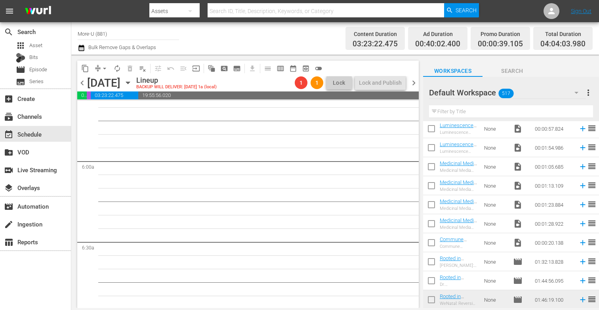
scroll to position [913, 0]
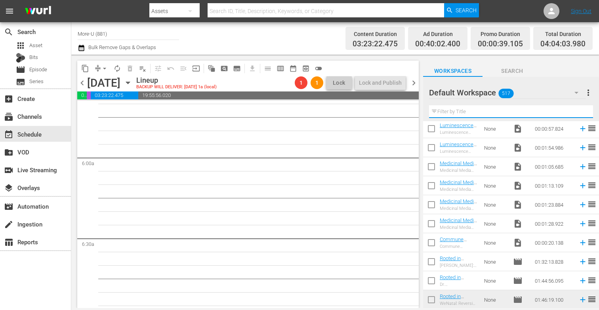
click at [448, 109] on input "text" at bounding box center [511, 111] width 164 height 13
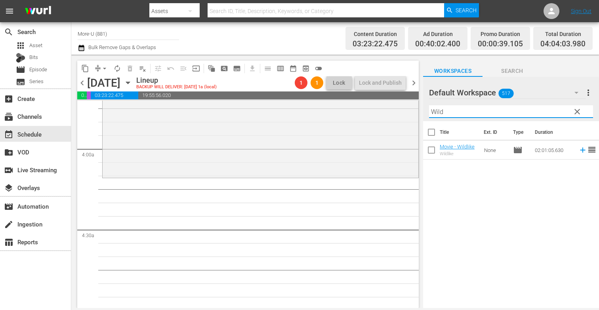
scroll to position [599, 0]
type input "Wild"
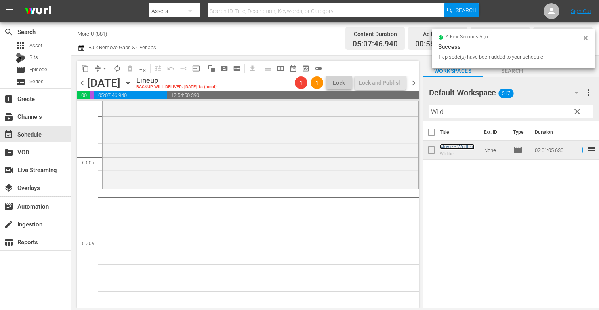
scroll to position [924, 0]
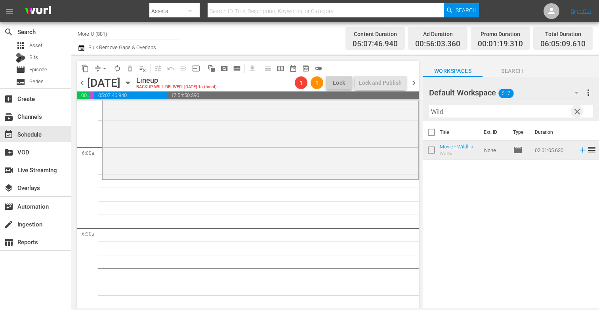
click at [575, 111] on span "clear" at bounding box center [578, 112] width 10 height 10
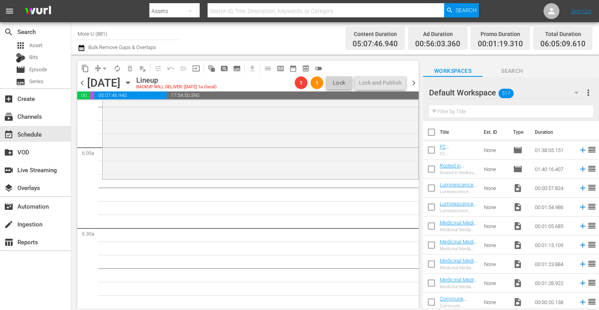
click at [548, 112] on input "text" at bounding box center [511, 111] width 164 height 13
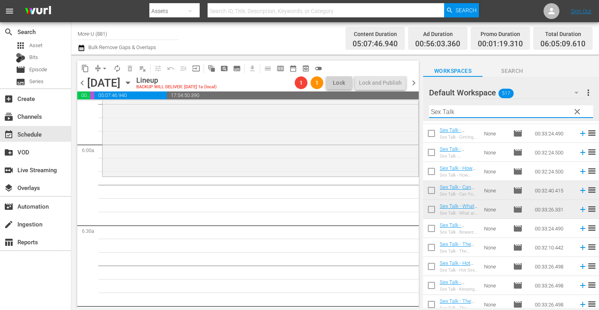
scroll to position [232, 0]
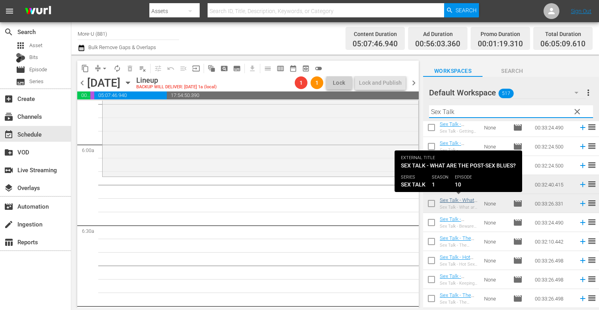
type input "Sex Talk"
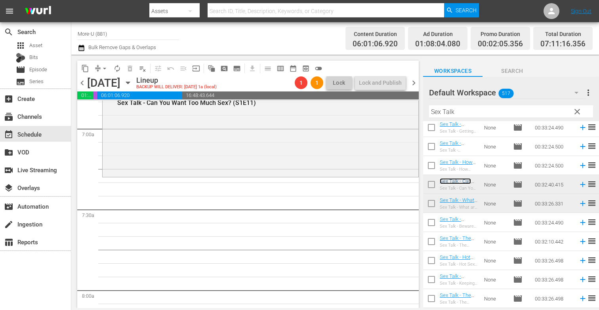
scroll to position [1105, 0]
click at [576, 109] on span "clear" at bounding box center [578, 112] width 10 height 10
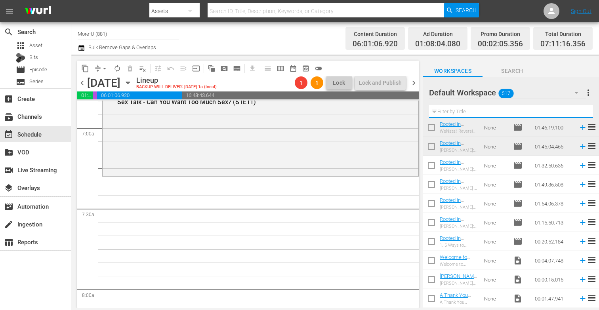
click at [488, 110] on input "text" at bounding box center [511, 111] width 164 height 13
click at [517, 65] on button "Search" at bounding box center [512, 69] width 59 height 16
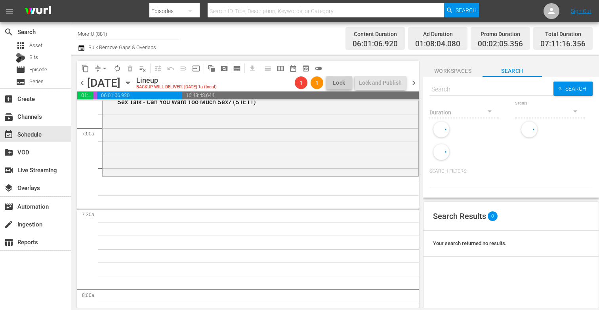
click at [472, 94] on div "Duration" at bounding box center [465, 107] width 70 height 29
click at [462, 91] on input "text" at bounding box center [492, 89] width 124 height 19
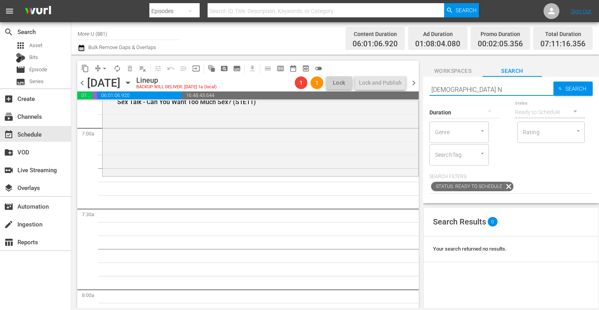
type input "[DEMOGRAPHIC_DATA] Ne"
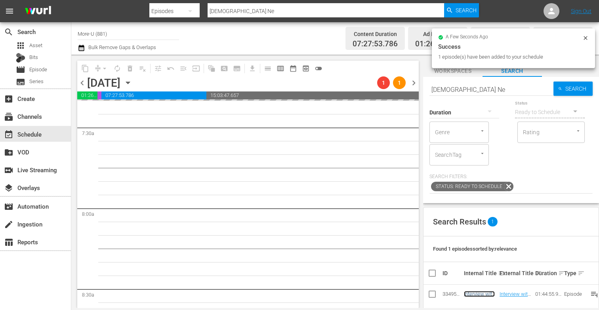
scroll to position [1188, 0]
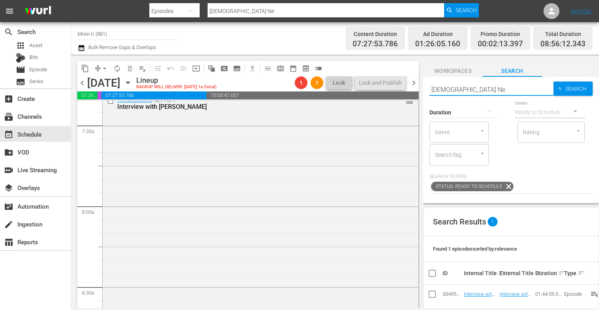
click at [461, 92] on input "[DEMOGRAPHIC_DATA] Ne" at bounding box center [492, 89] width 124 height 19
type input "J"
type input "[PERSON_NAME]"
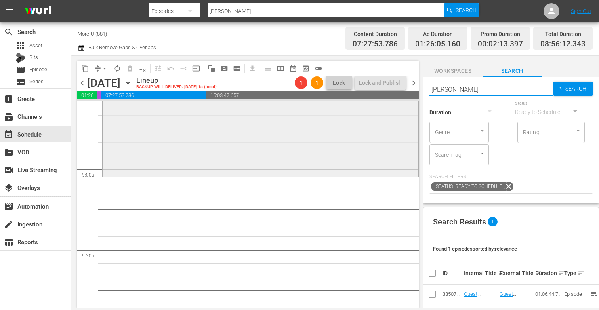
scroll to position [1399, 0]
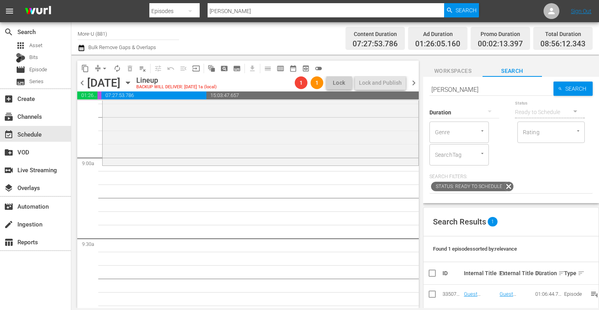
drag, startPoint x: 299, startPoint y: 252, endPoint x: 336, endPoint y: 279, distance: 45.4
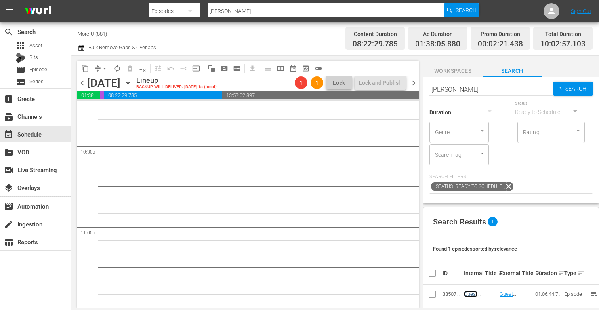
scroll to position [1624, 0]
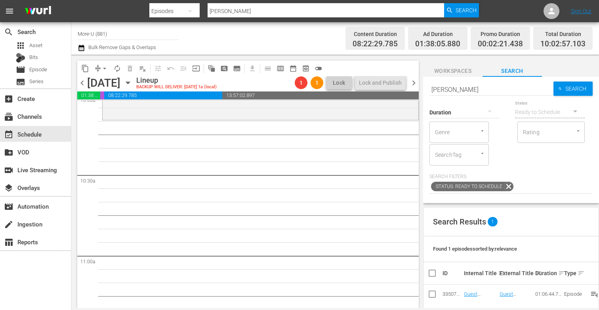
click at [480, 88] on input "[PERSON_NAME]" at bounding box center [492, 89] width 124 height 19
type input "J"
type input "[PERSON_NAME]"
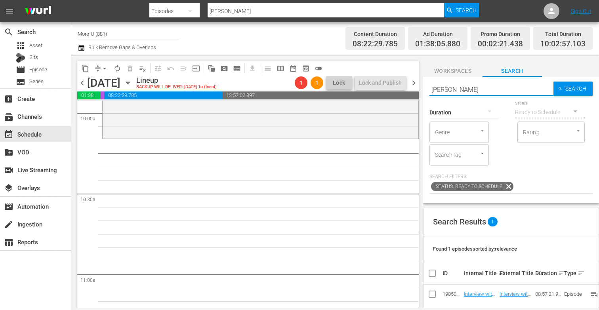
scroll to position [1600, 0]
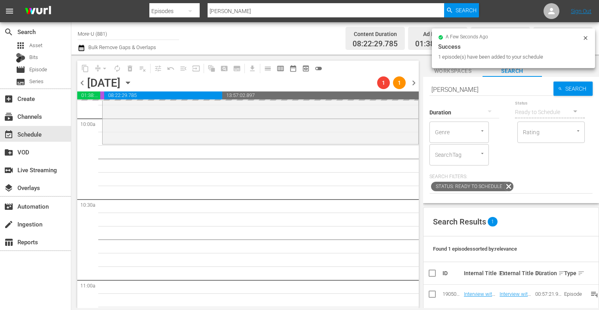
drag, startPoint x: 485, startPoint y: 295, endPoint x: 132, endPoint y: 1, distance: 459.0
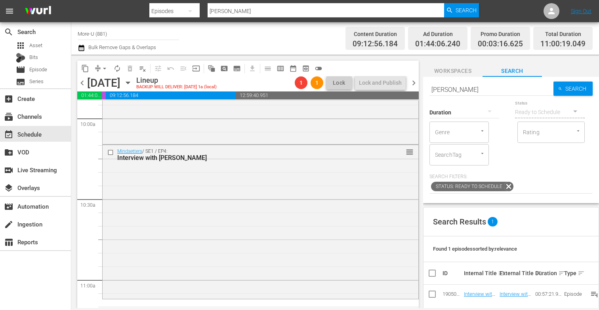
click at [518, 88] on input "[PERSON_NAME]" at bounding box center [492, 89] width 124 height 19
type input "D"
paste input "Why Clear Standards Spark Creation with [PERSON_NAME] & [PERSON_NAME]"
type input "Why Clear Standards Spark Creation with [PERSON_NAME] & [PERSON_NAME]"
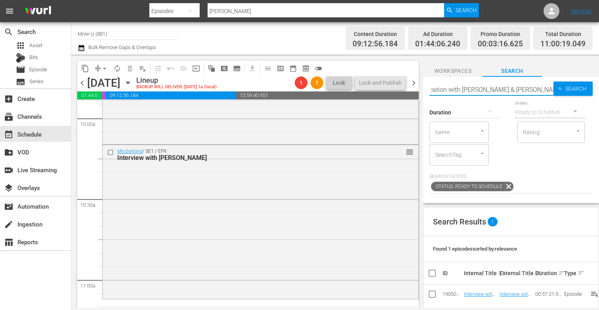
type input "Why Clear Standards Spark Creation with [PERSON_NAME] & [PERSON_NAME]"
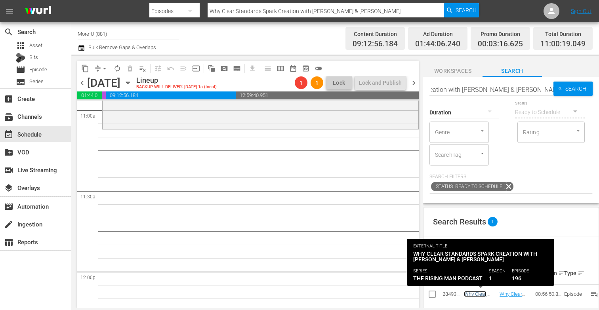
scroll to position [0, 0]
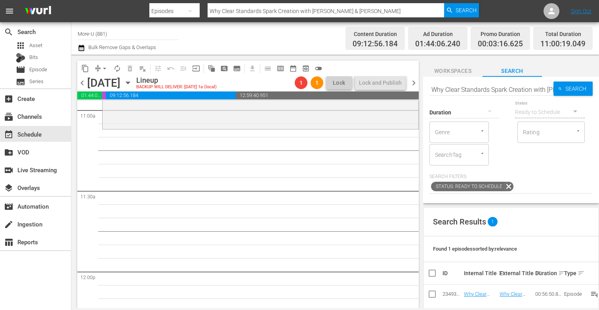
click at [327, 210] on div "Movie - Wildlike reorder Rooted In Wellness / SE1 / EP8: Rooted in Wellness [S1…" at bounding box center [260, 272] width 317 height 3882
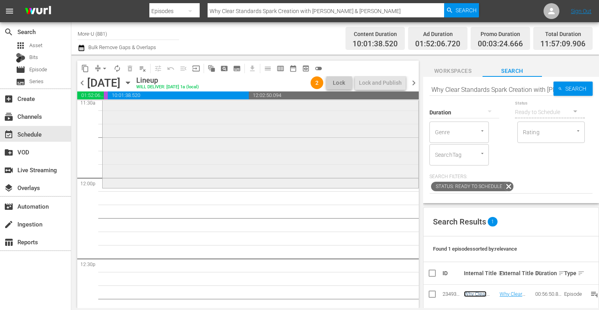
scroll to position [1866, 0]
drag, startPoint x: 477, startPoint y: 295, endPoint x: 109, endPoint y: 2, distance: 470.5
click at [534, 90] on input "Why Clear Standards Spark Creation with [PERSON_NAME] & [PERSON_NAME]" at bounding box center [492, 89] width 124 height 19
type input "[PERSON_NAME] [PERSON_NAME] & [PERSON_NAME]"
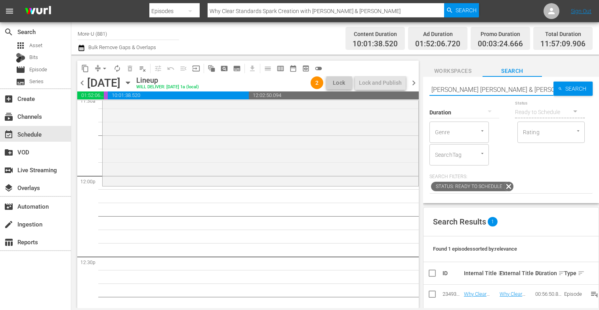
type input "[PERSON_NAME] [PERSON_NAME] & [PERSON_NAME]"
click at [534, 91] on input "[PERSON_NAME] [PERSON_NAME] & [PERSON_NAME]" at bounding box center [492, 89] width 124 height 19
type input "s"
paste input "Finding Freedom In Structure with Voy [PERSON_NAME] & [PERSON_NAME]"
type input "Finding Freedom In Structure with Voy [PERSON_NAME] & [PERSON_NAME]"
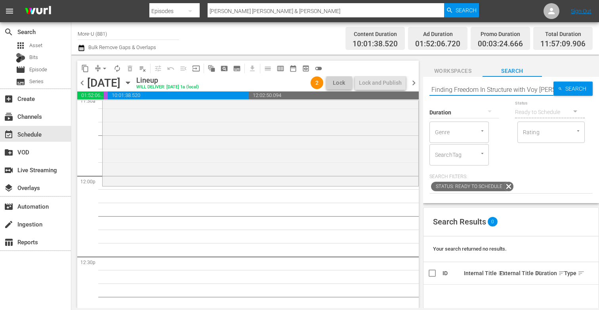
scroll to position [0, 50]
type input "Finding Freedom In Structure with Voy [PERSON_NAME] & [PERSON_NAME]"
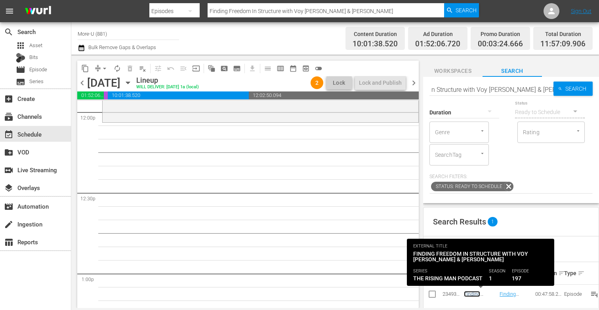
scroll to position [0, 0]
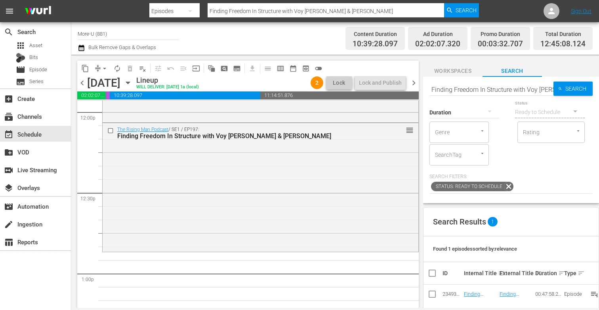
click at [543, 91] on input "Finding Freedom In Structure with Voy [PERSON_NAME] & [PERSON_NAME]" at bounding box center [492, 89] width 124 height 19
type input "F"
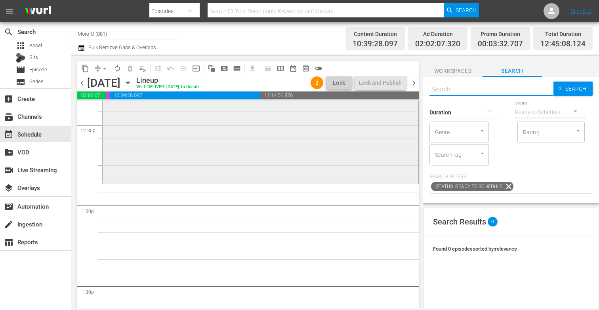
scroll to position [1987, 0]
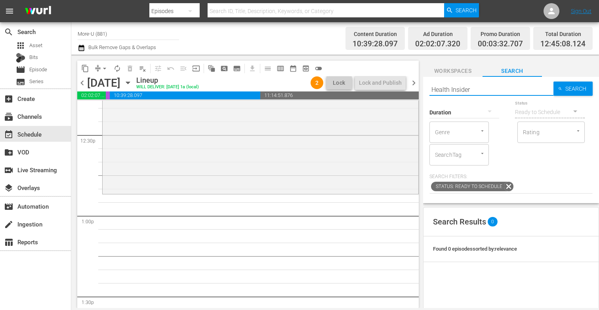
type input "Health Insiders"
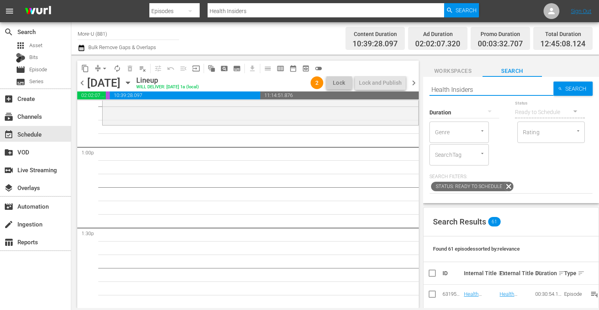
scroll to position [2066, 0]
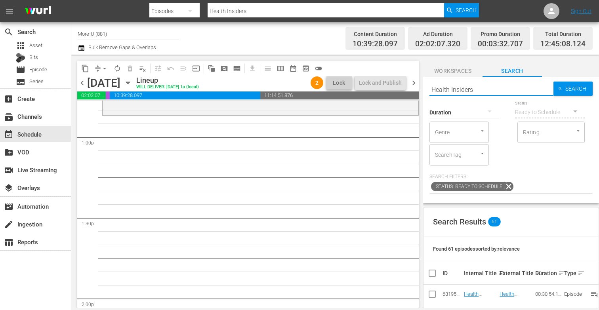
type input "Health Insiders"
click at [80, 84] on span "chevron_left" at bounding box center [82, 83] width 10 height 10
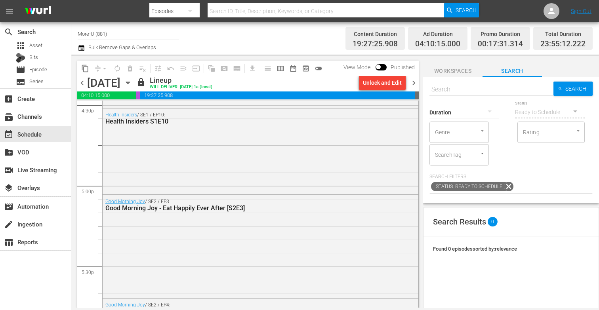
scroll to position [2665, 0]
click at [415, 80] on span "chevron_right" at bounding box center [414, 83] width 10 height 10
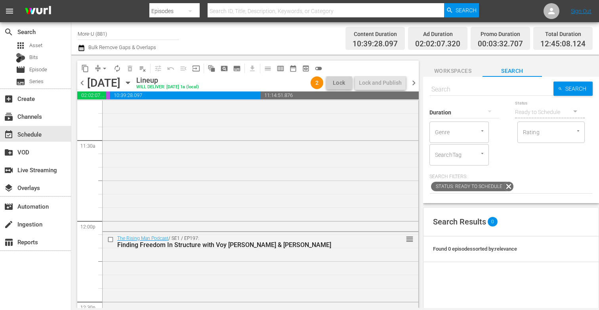
scroll to position [1821, 0]
click at [444, 73] on span "Workspaces" at bounding box center [452, 71] width 59 height 10
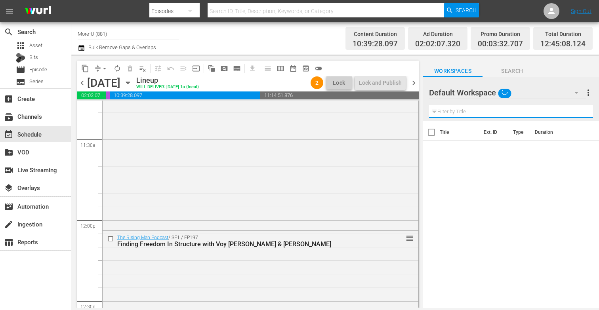
click at [445, 107] on input "text" at bounding box center [511, 111] width 164 height 13
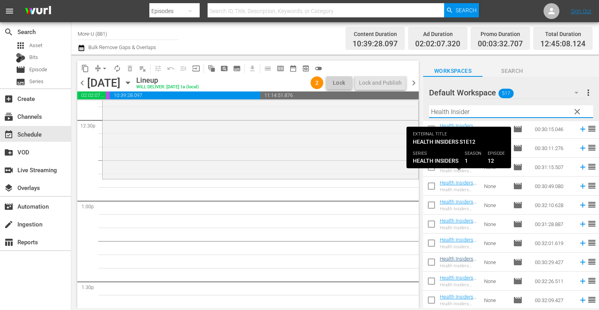
scroll to position [854, 0]
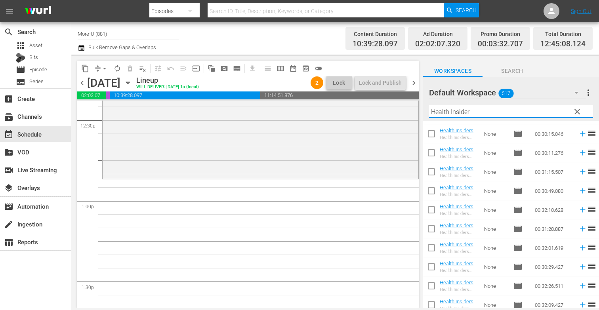
type input "Health Insider"
click at [86, 88] on div "chevron_left [DATE] [DATE] Lineup WILL DELIVER: [DATE] 1a (local) 2 Lock Lock a…" at bounding box center [248, 83] width 342 height 15
click at [82, 85] on span "chevron_left" at bounding box center [82, 83] width 10 height 10
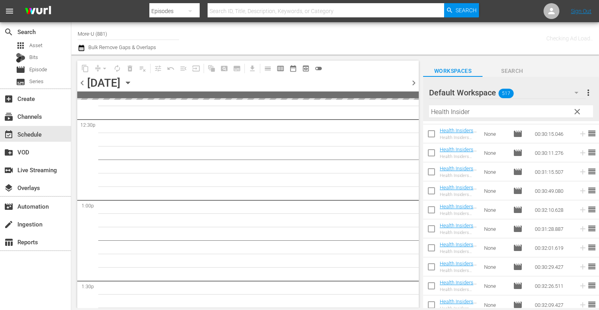
scroll to position [2083, 0]
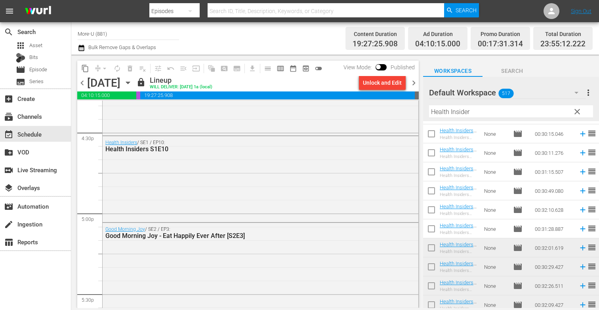
scroll to position [2641, 0]
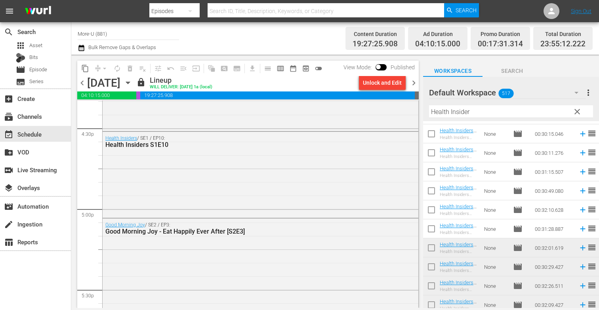
click at [413, 83] on span "chevron_right" at bounding box center [414, 83] width 10 height 10
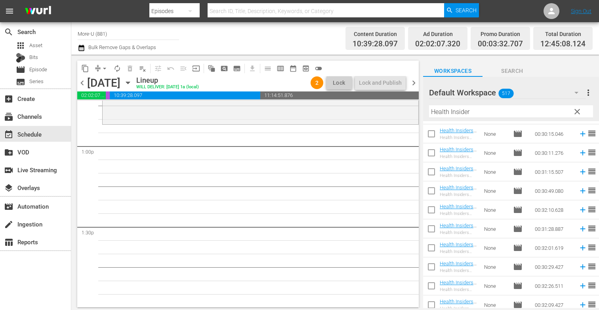
scroll to position [2074, 0]
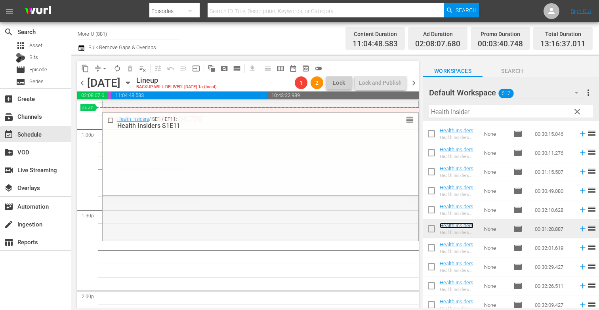
drag, startPoint x: 409, startPoint y: 161, endPoint x: 390, endPoint y: 110, distance: 54.4
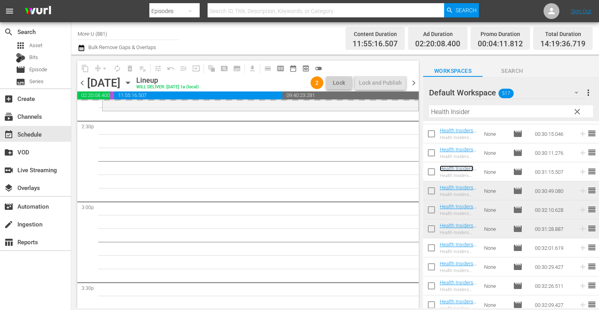
scroll to position [2329, 0]
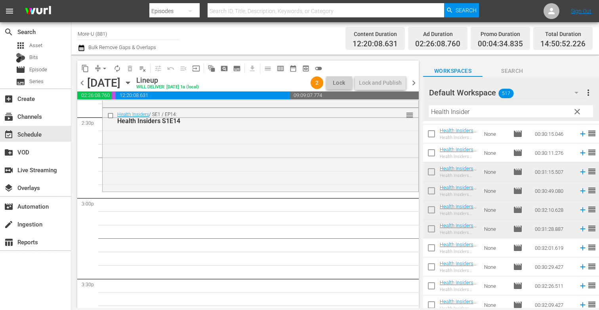
click at [577, 110] on span "clear" at bounding box center [578, 112] width 10 height 10
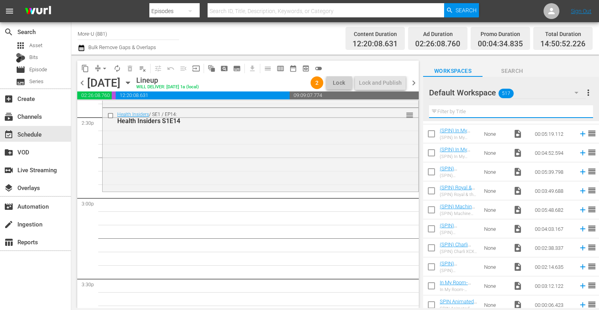
click at [526, 113] on input "text" at bounding box center [511, 111] width 164 height 13
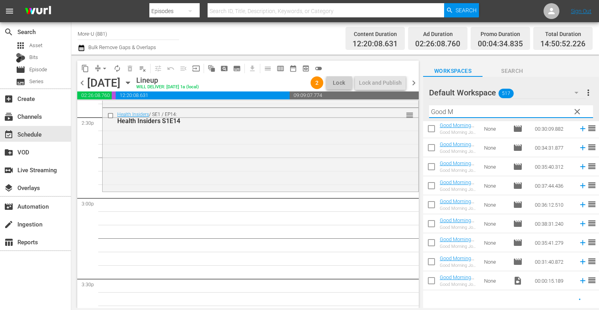
scroll to position [40, 0]
type input "G"
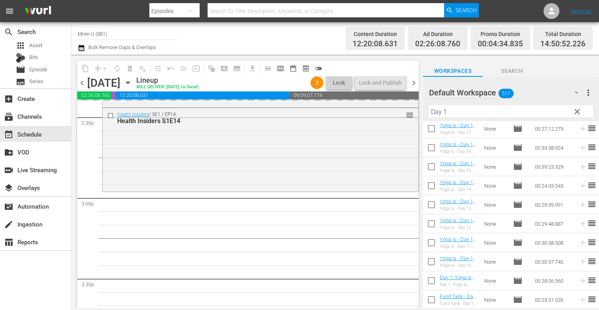
click at [471, 115] on input "Day 1" at bounding box center [511, 111] width 164 height 13
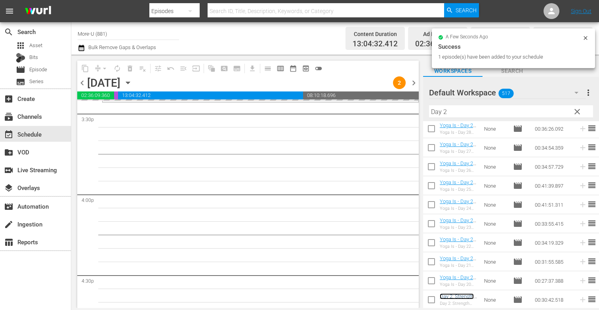
scroll to position [2494, 0]
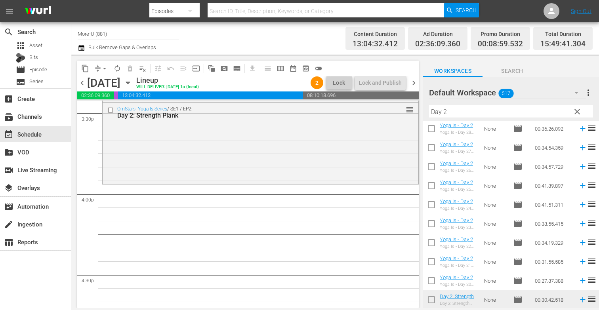
click at [449, 113] on input "Day 2" at bounding box center [511, 111] width 164 height 13
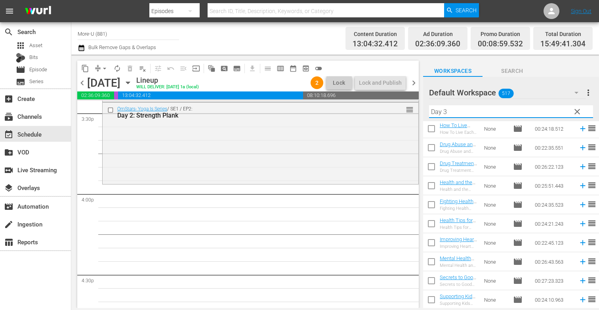
scroll to position [0, 0]
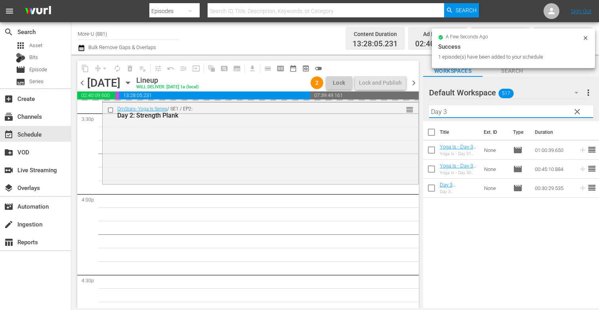
click at [455, 109] on input "Day 3" at bounding box center [511, 111] width 164 height 13
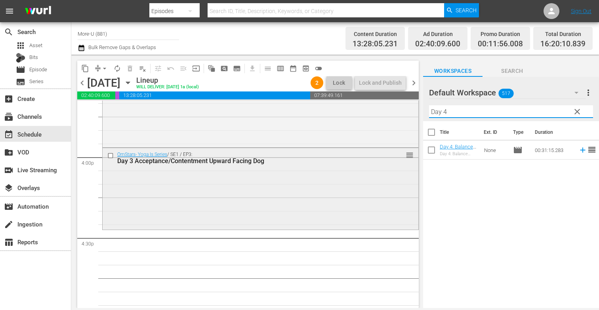
scroll to position [2533, 0]
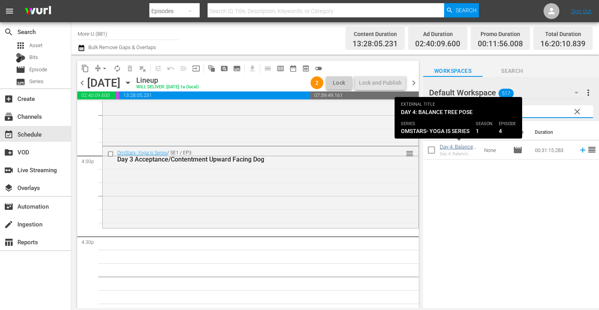
type input "Day 4"
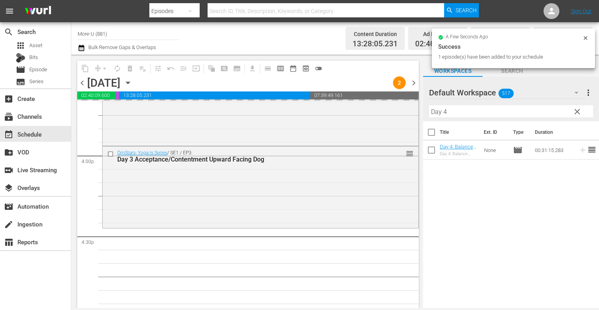
click at [575, 109] on span "clear" at bounding box center [578, 112] width 10 height 10
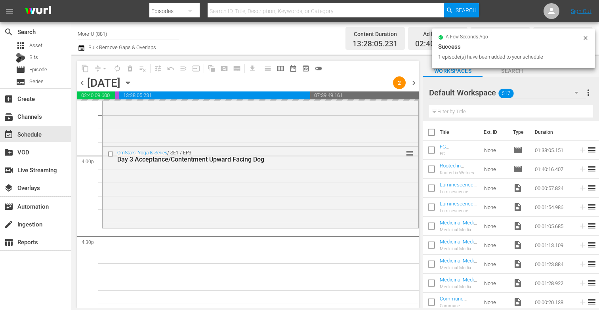
click at [498, 114] on input "text" at bounding box center [511, 111] width 164 height 13
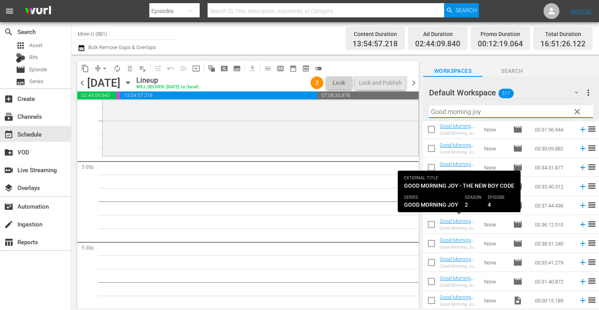
scroll to position [40, 0]
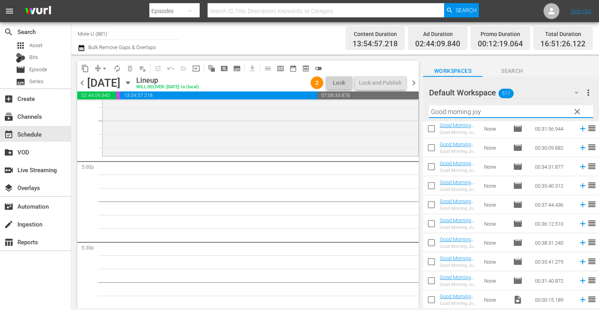
type input "Good morning joy"
click at [84, 83] on span "chevron_left" at bounding box center [82, 83] width 10 height 10
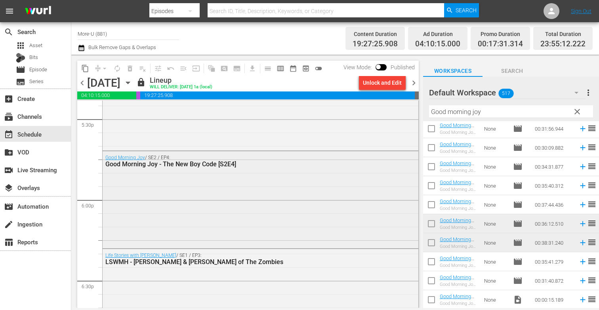
scroll to position [2810, 0]
click at [414, 79] on span "chevron_right" at bounding box center [414, 83] width 10 height 10
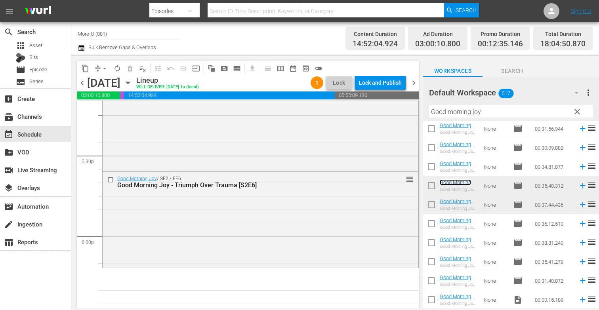
scroll to position [2777, 0]
click at [579, 108] on span "clear" at bounding box center [578, 112] width 10 height 10
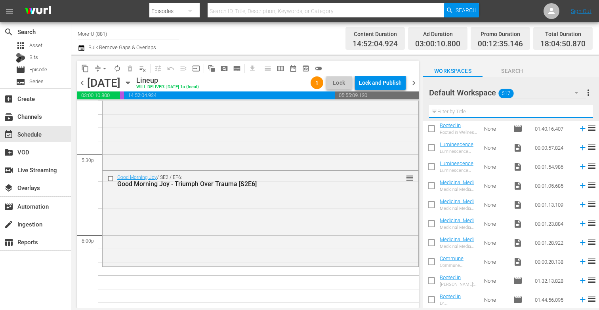
click at [509, 114] on input "text" at bounding box center [511, 111] width 164 height 13
type input "LSWMH"
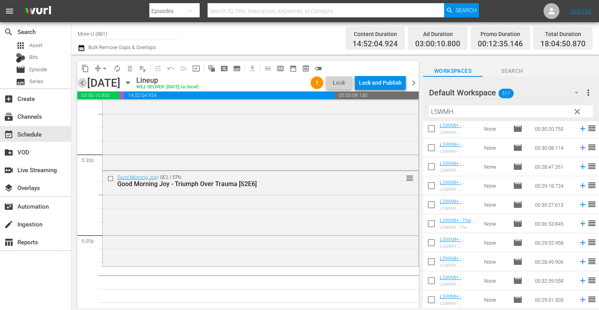
click at [86, 84] on span "chevron_left" at bounding box center [82, 83] width 10 height 10
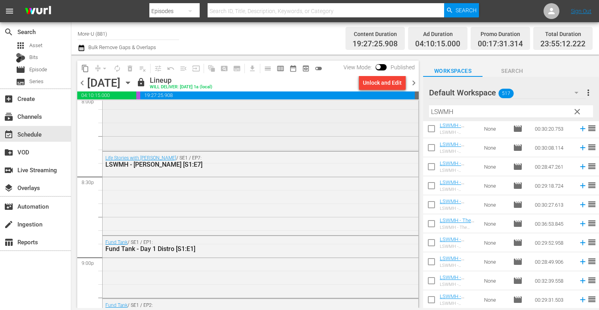
scroll to position [3239, 0]
click at [413, 82] on span "chevron_right" at bounding box center [414, 83] width 10 height 10
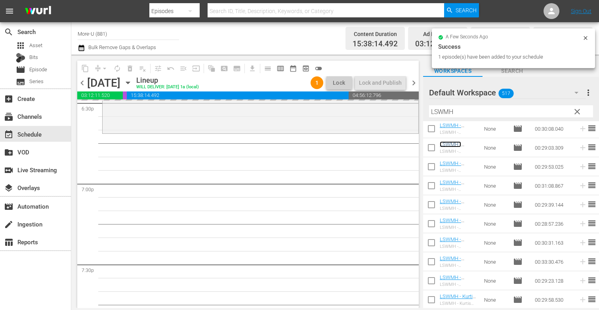
scroll to position [3002, 0]
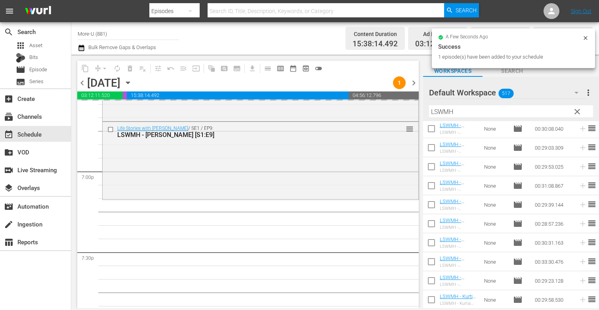
click at [576, 109] on span "clear" at bounding box center [578, 112] width 10 height 10
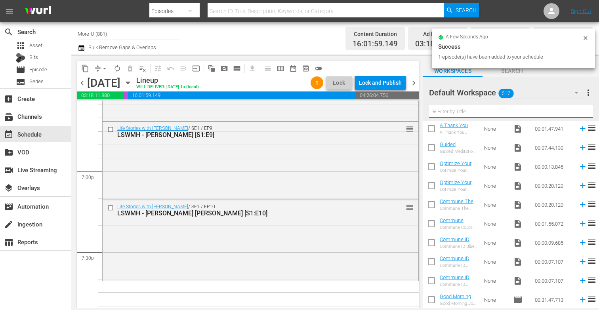
click at [524, 112] on input "text" at bounding box center [511, 111] width 164 height 13
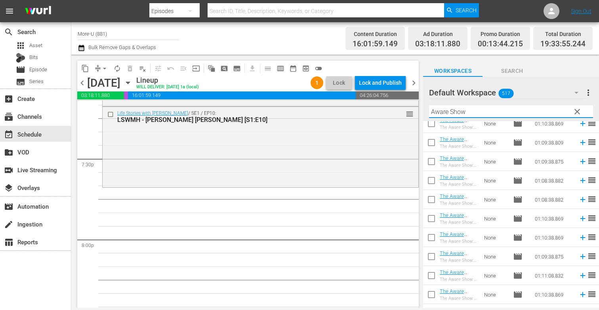
scroll to position [1094, 0]
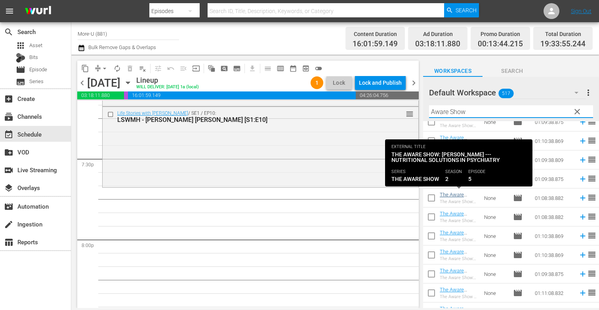
type input "Aware Show"
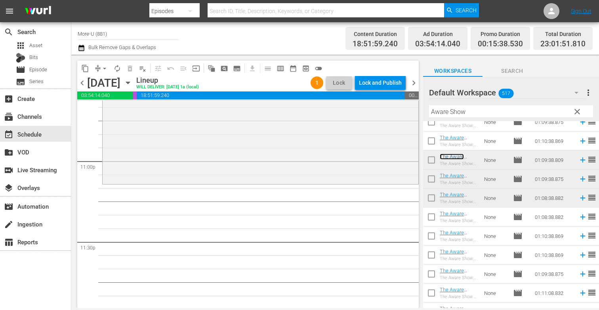
scroll to position [3674, 0]
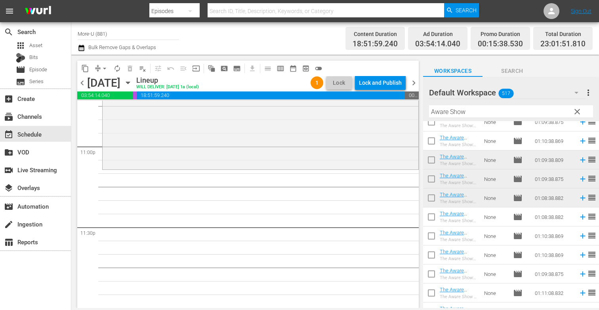
click at [578, 109] on span "clear" at bounding box center [578, 112] width 10 height 10
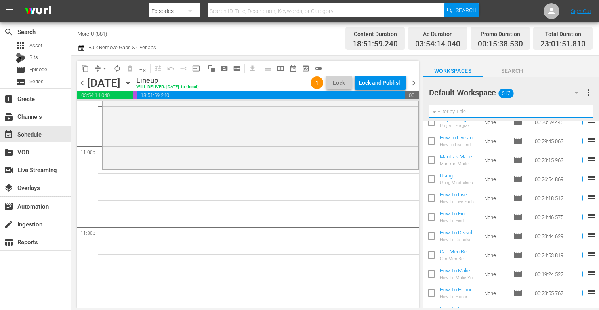
click at [486, 114] on input "text" at bounding box center [511, 111] width 164 height 13
paste input "Mantras Made Easy With [PERSON_NAME] - The Inspiration Show"
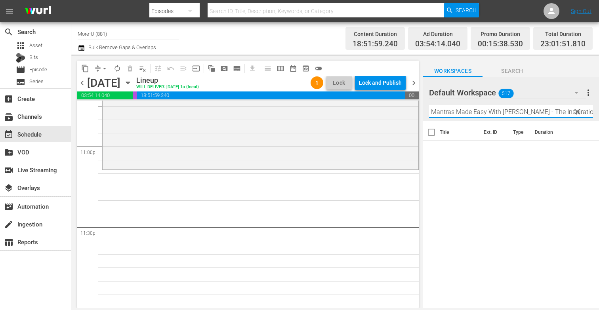
scroll to position [0, 0]
type input "Mantras Made Easy With [PERSON_NAME] - The Inspiration Show"
click at [575, 113] on span "clear" at bounding box center [578, 112] width 10 height 10
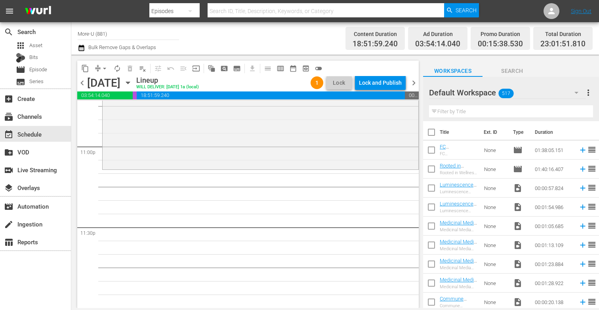
click at [508, 70] on span "Search" at bounding box center [512, 71] width 59 height 10
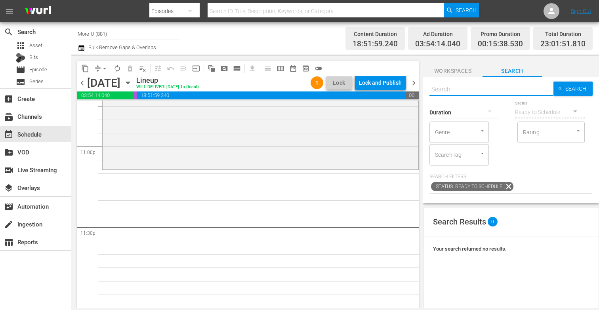
click at [475, 90] on input "text" at bounding box center [492, 89] width 124 height 19
paste input "Mantras Made Easy With [PERSON_NAME] - The Inspiration Show"
type input "Mantras Made Easy With [PERSON_NAME] - The Inspiration Show"
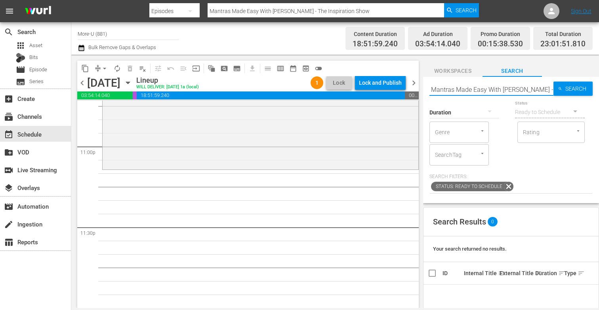
scroll to position [0, 0]
type input "Mantras Made Easy With [PERSON_NAME]"
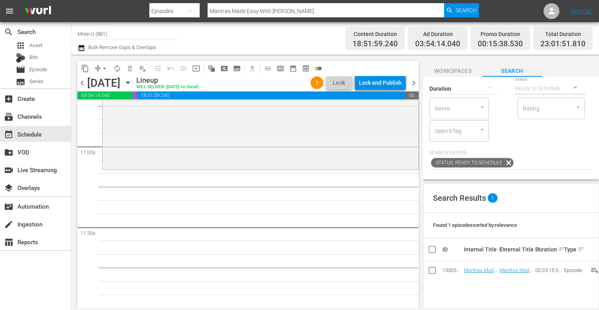
scroll to position [27, 0]
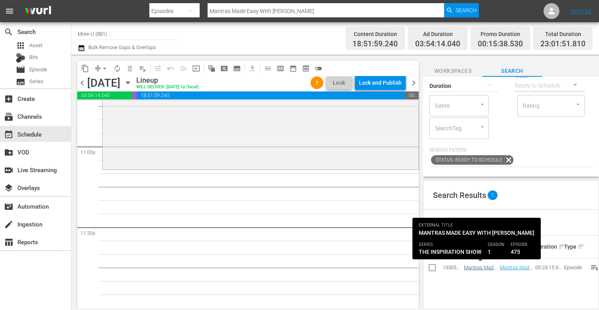
type input "Mantras Made Easy With [PERSON_NAME]"
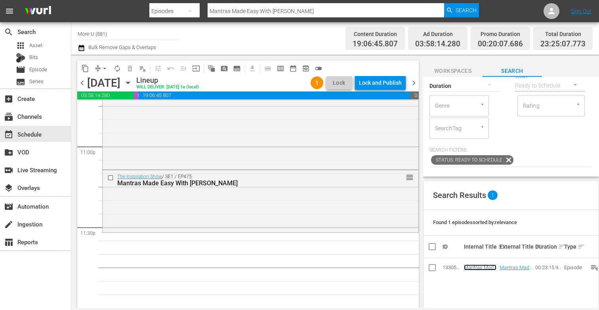
scroll to position [0, 0]
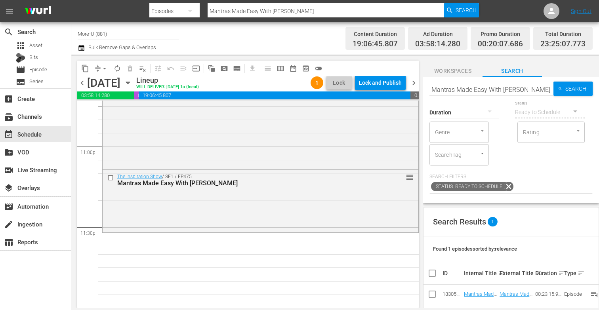
click at [458, 67] on span "Workspaces" at bounding box center [452, 71] width 59 height 10
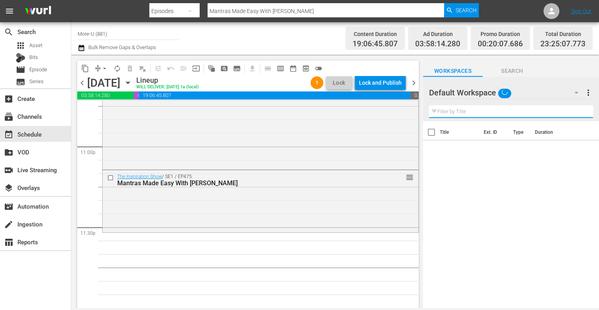
click at [477, 109] on input "text" at bounding box center [511, 111] width 164 height 13
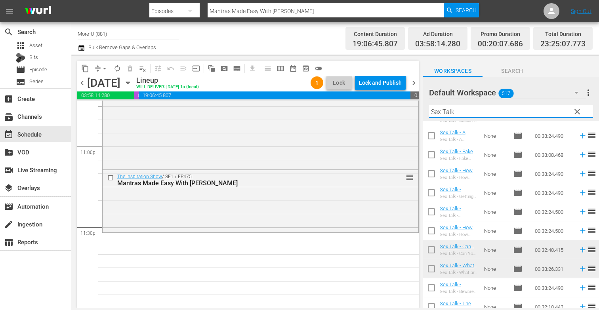
scroll to position [176, 0]
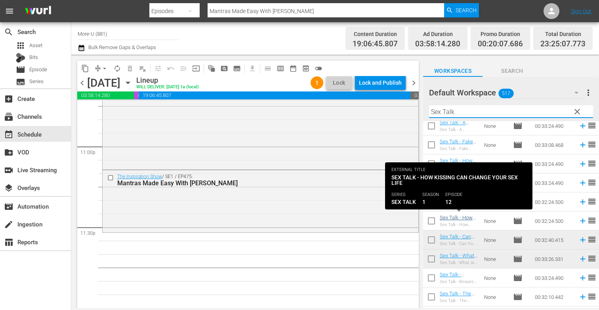
type input "Sex Talk"
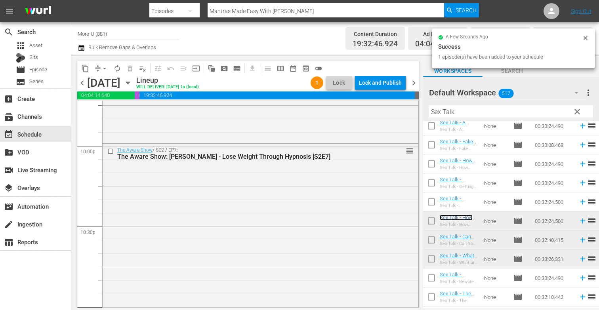
scroll to position [3383, 0]
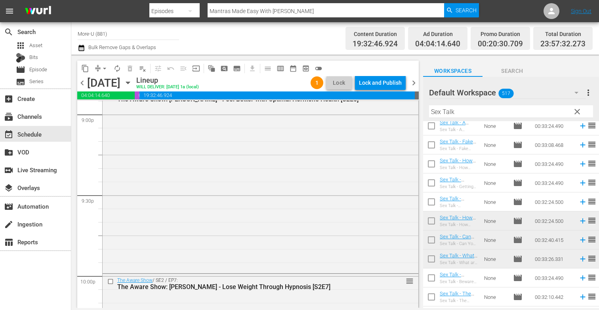
click at [389, 82] on div "Lock and Publish" at bounding box center [380, 83] width 43 height 14
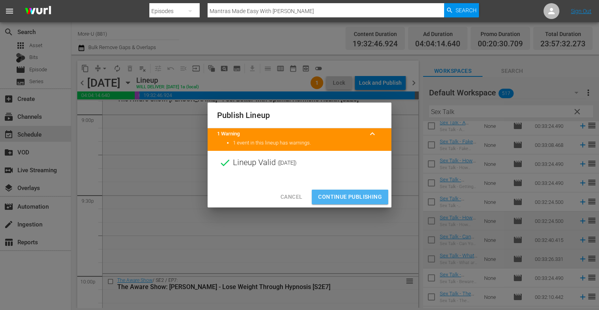
click at [345, 197] on span "Continue Publishing" at bounding box center [350, 197] width 64 height 10
